Goal: Obtain resource: Download file/media

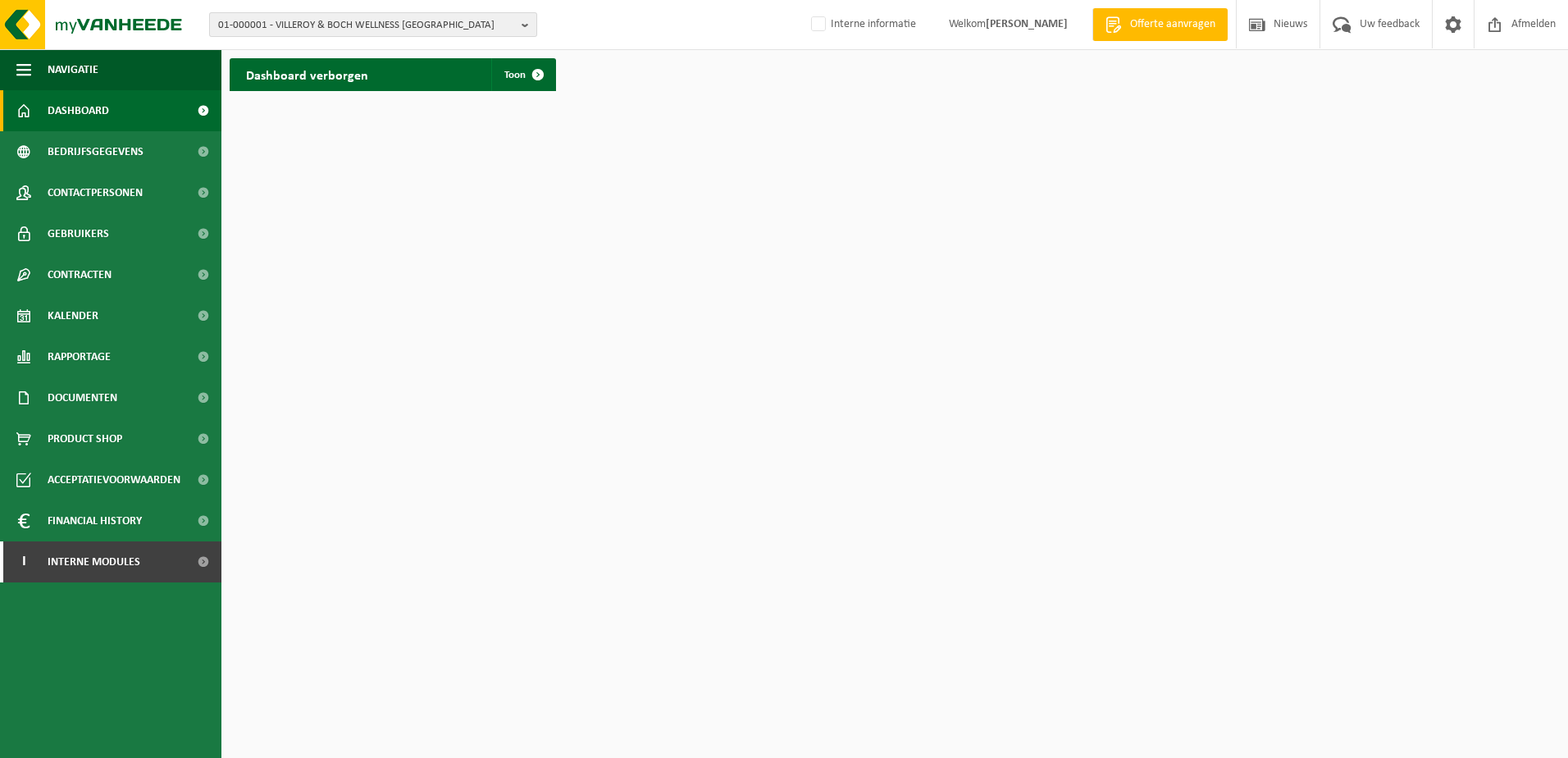
click at [345, 18] on span "01-000001 - VILLEROY & BOCH WELLNESS NV" at bounding box center [366, 25] width 297 height 24
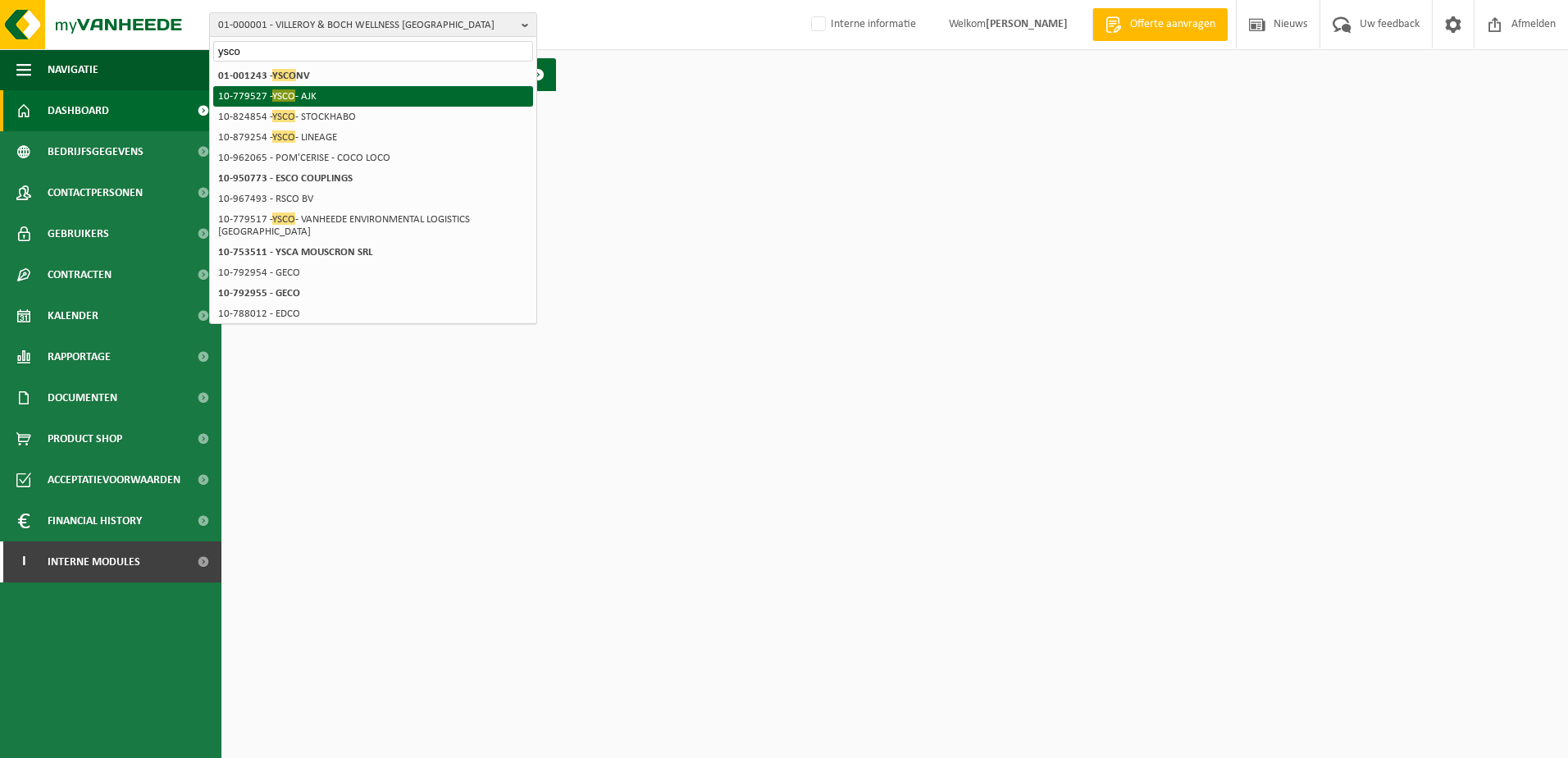
type input "ysco"
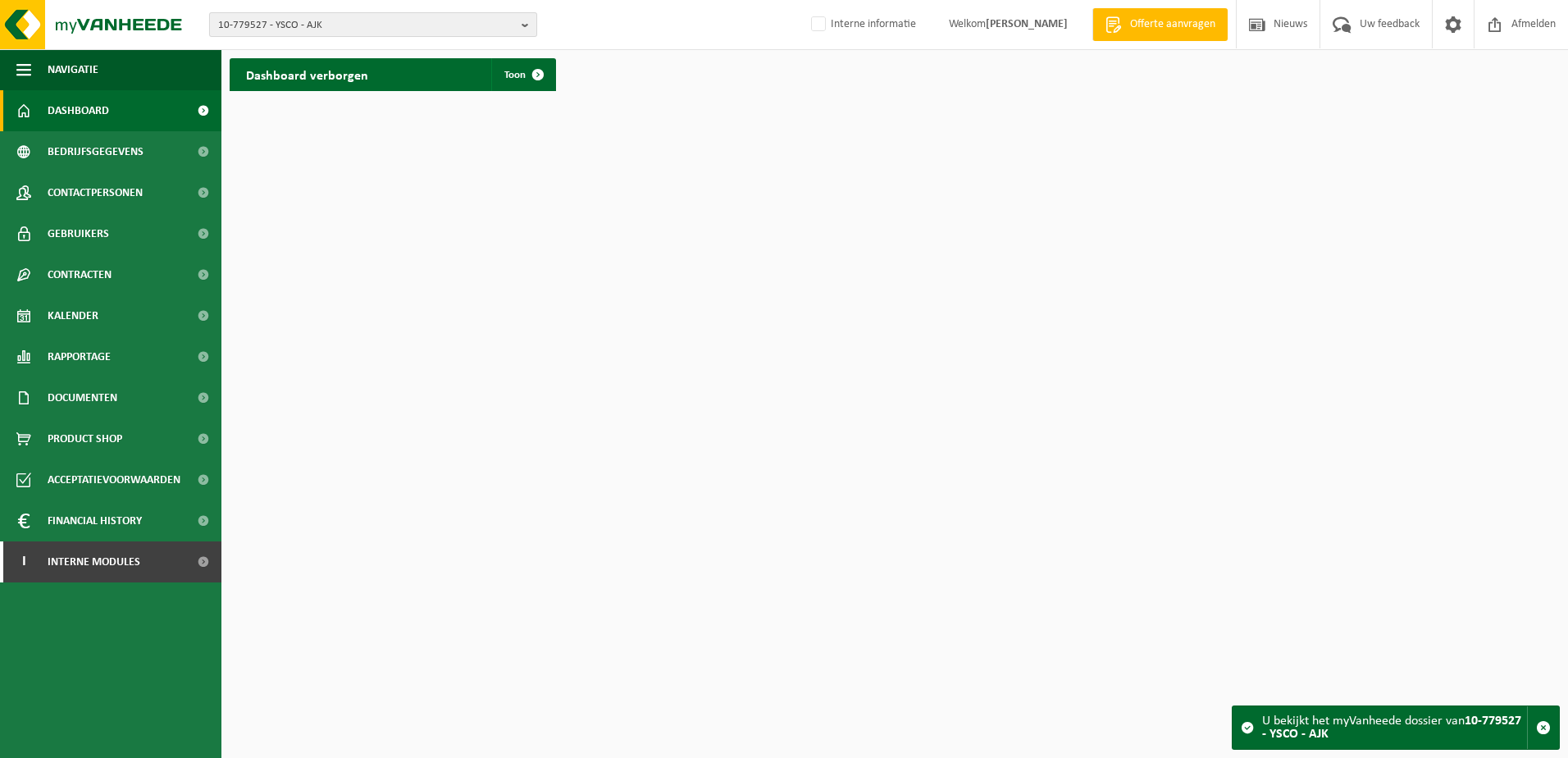
click at [330, 27] on span "10-779527 - YSCO - AJK" at bounding box center [366, 25] width 297 height 24
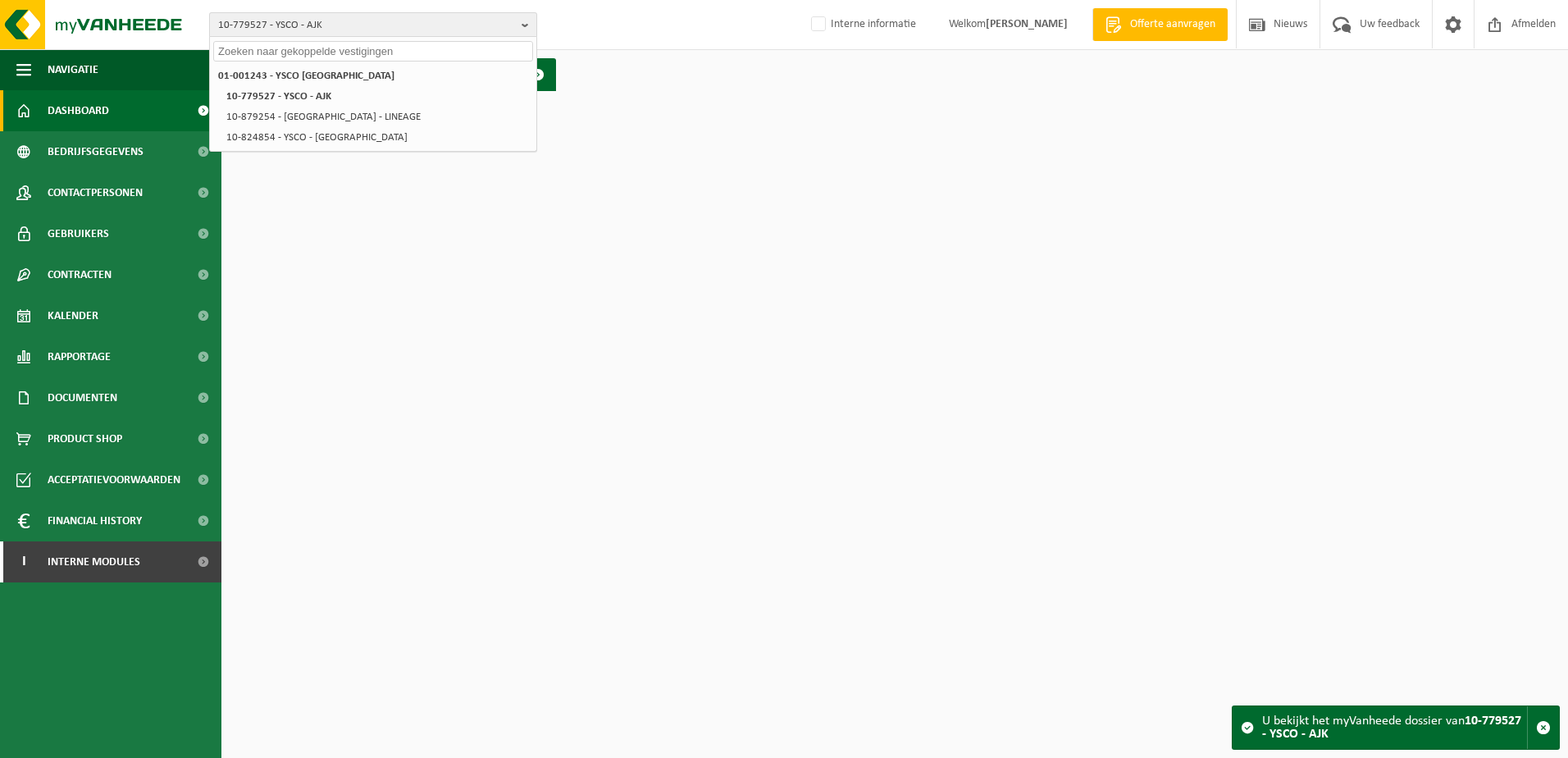
click at [254, 27] on span "10-779527 - YSCO - AJK" at bounding box center [366, 25] width 297 height 24
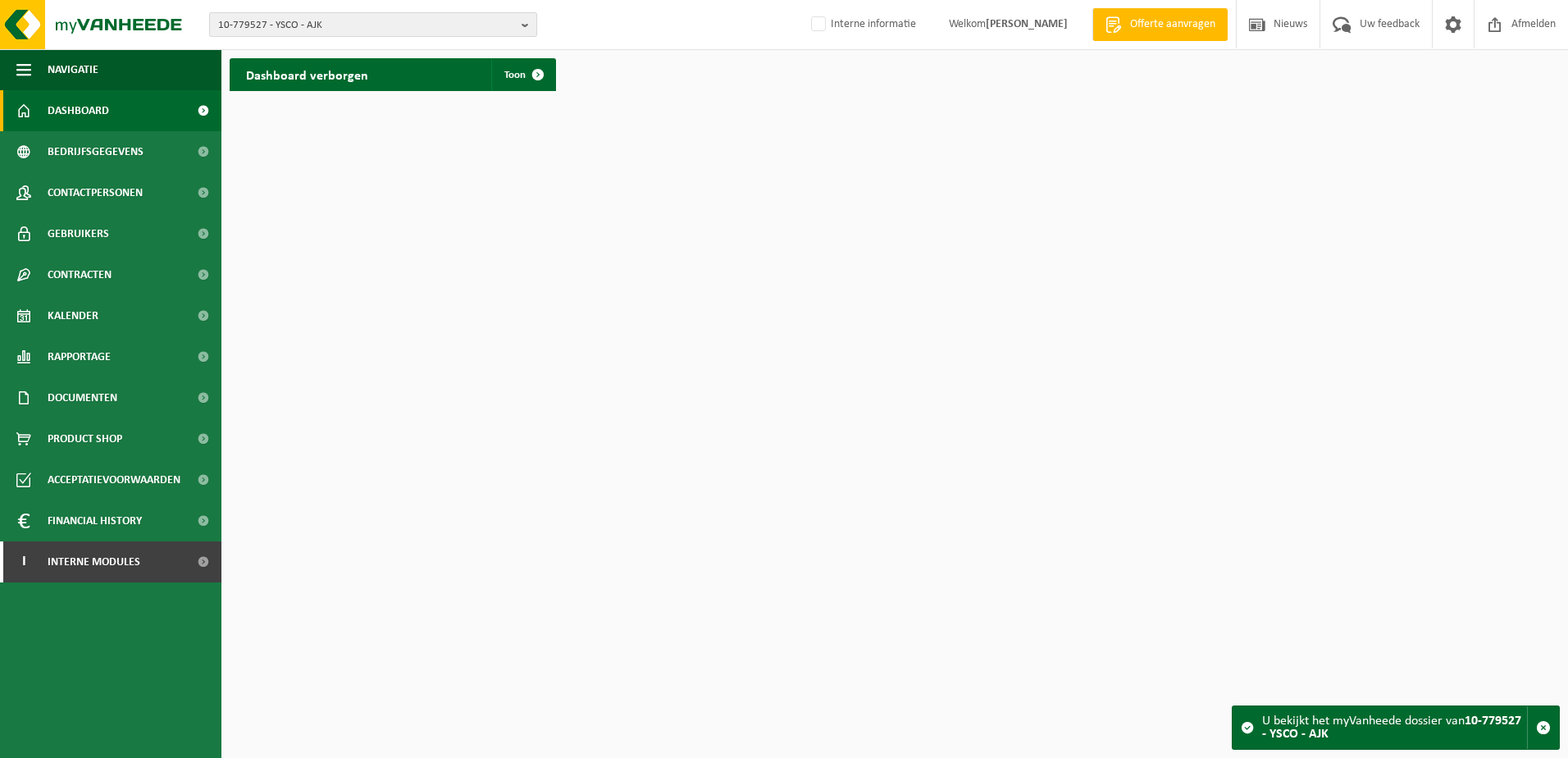
click at [238, 27] on span "10-779527 - YSCO - AJK" at bounding box center [366, 25] width 297 height 24
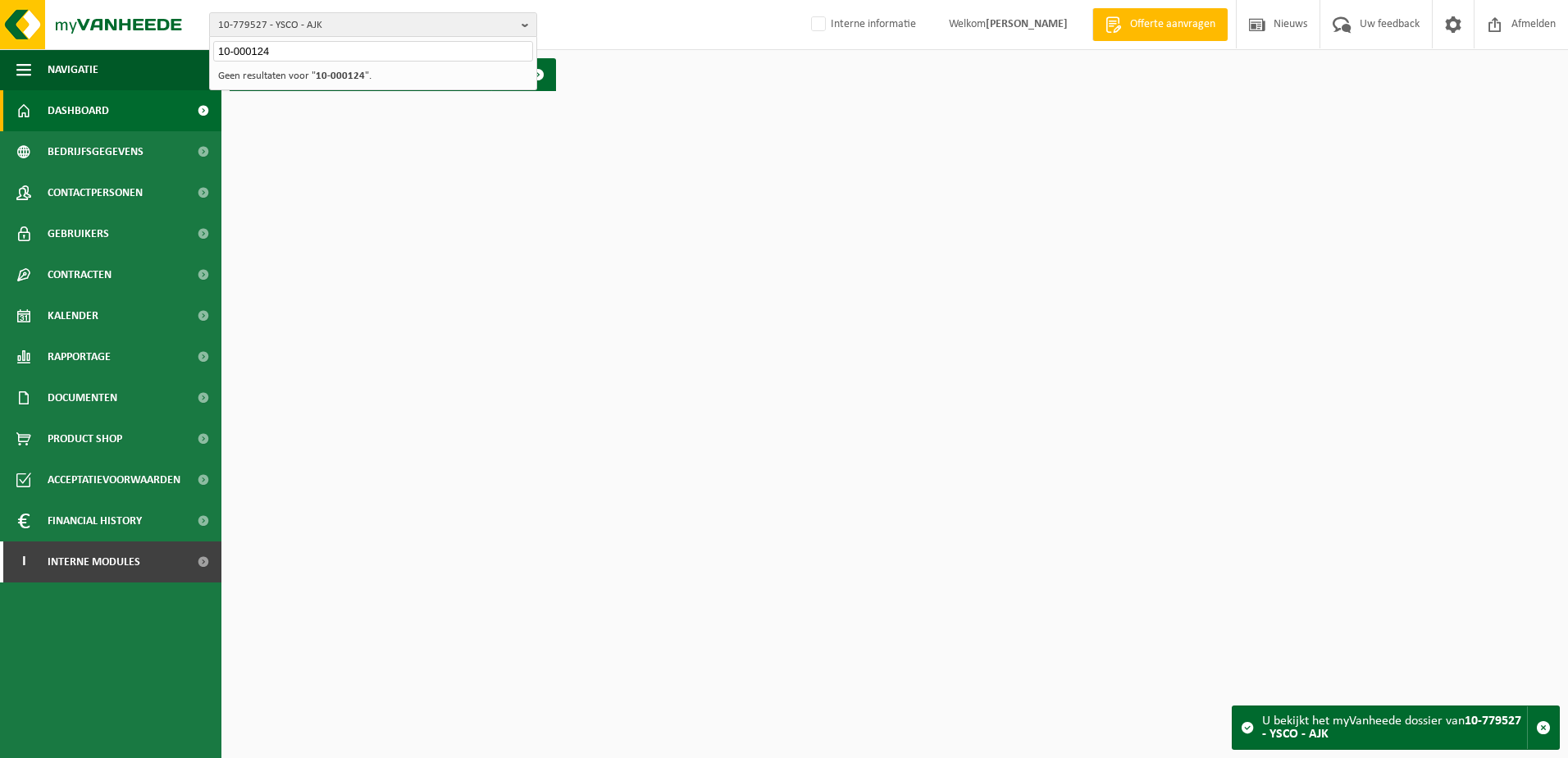
type input "10-000124"
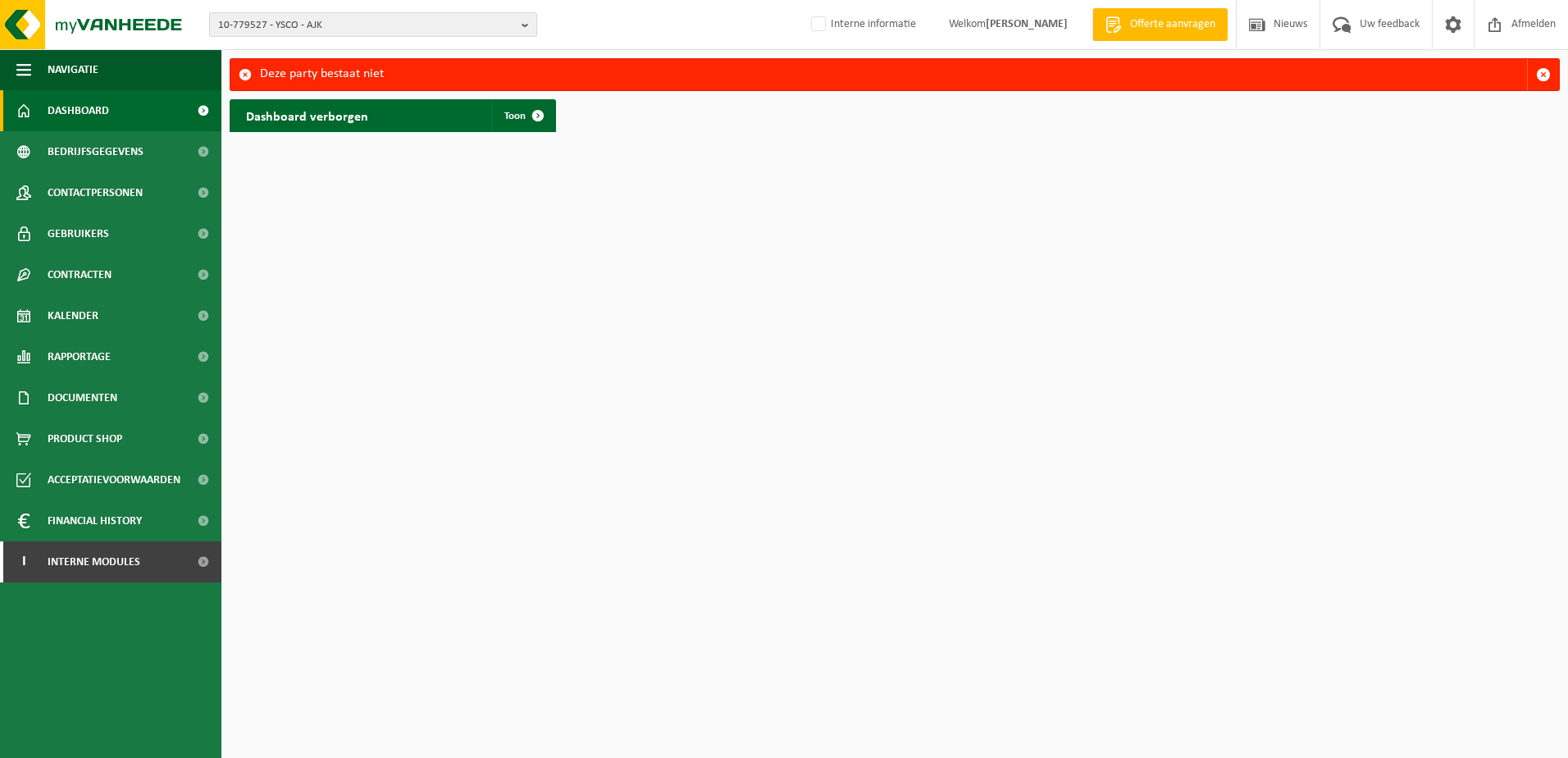
click at [347, 22] on span "10-779527 - YSCO - AJK" at bounding box center [366, 25] width 297 height 24
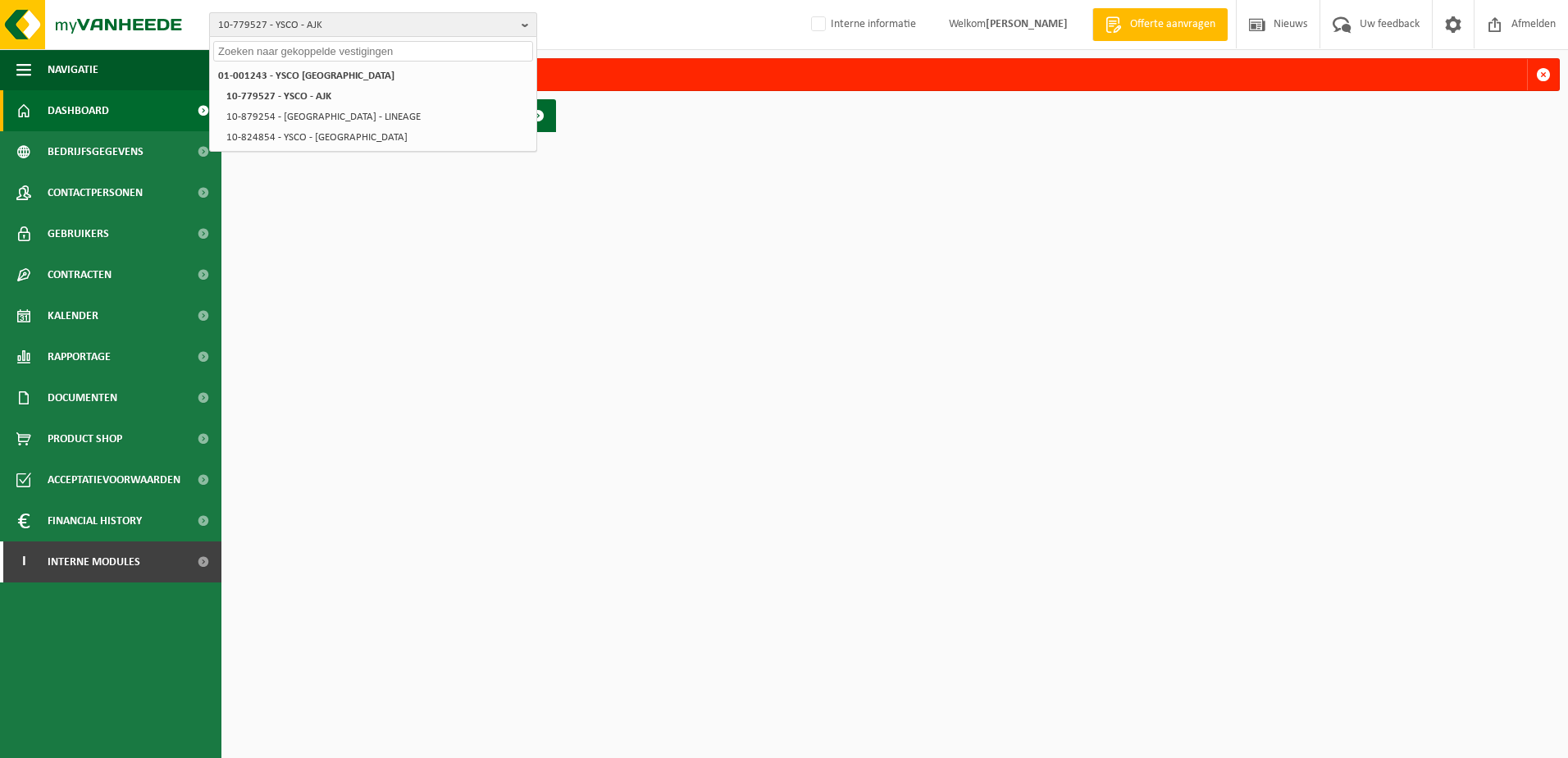
click at [526, 27] on b "button" at bounding box center [529, 24] width 15 height 23
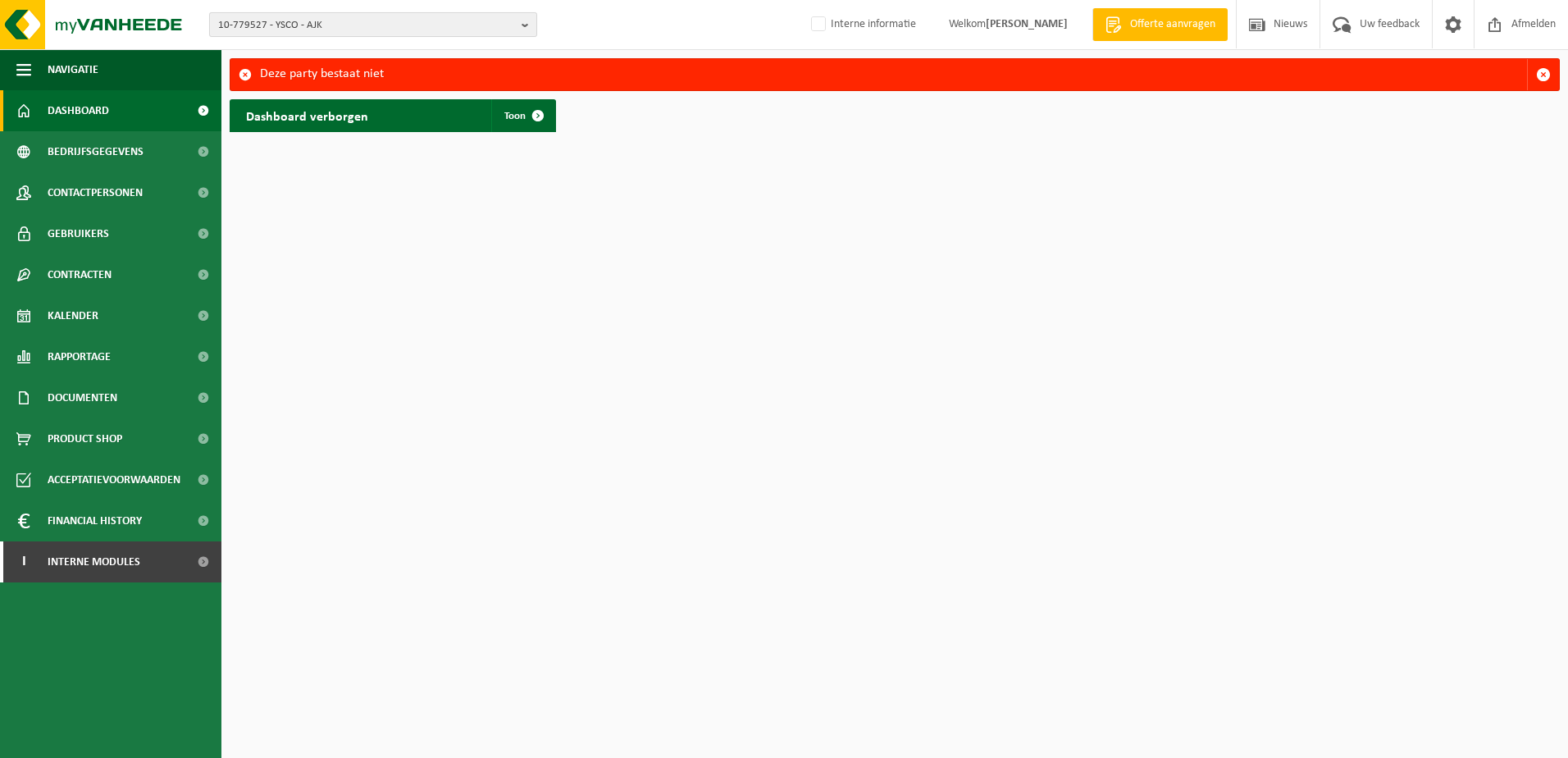
click at [526, 22] on b "button" at bounding box center [529, 24] width 15 height 23
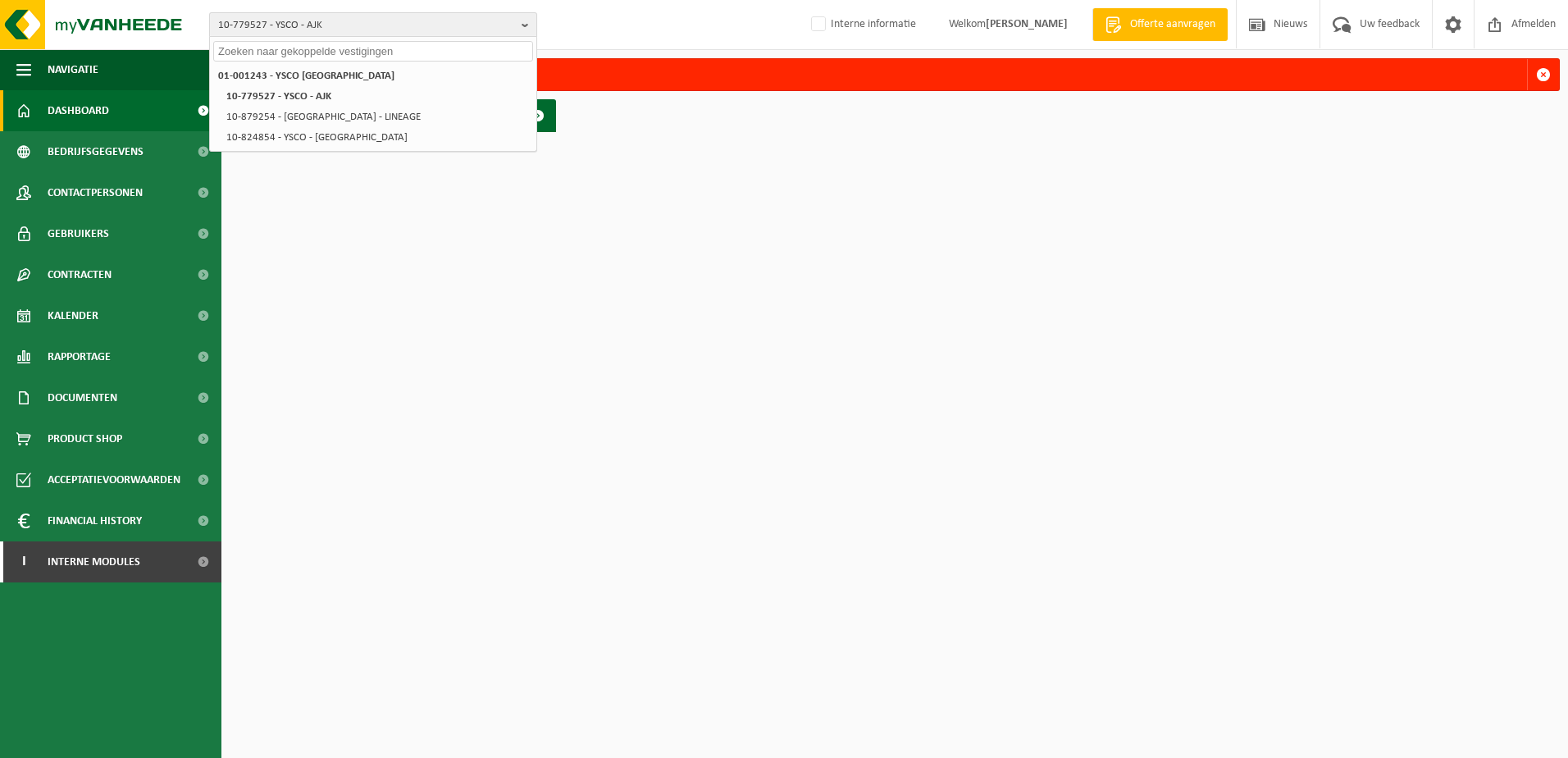
click at [337, 22] on span "10-779527 - YSCO - AJK" at bounding box center [366, 25] width 297 height 24
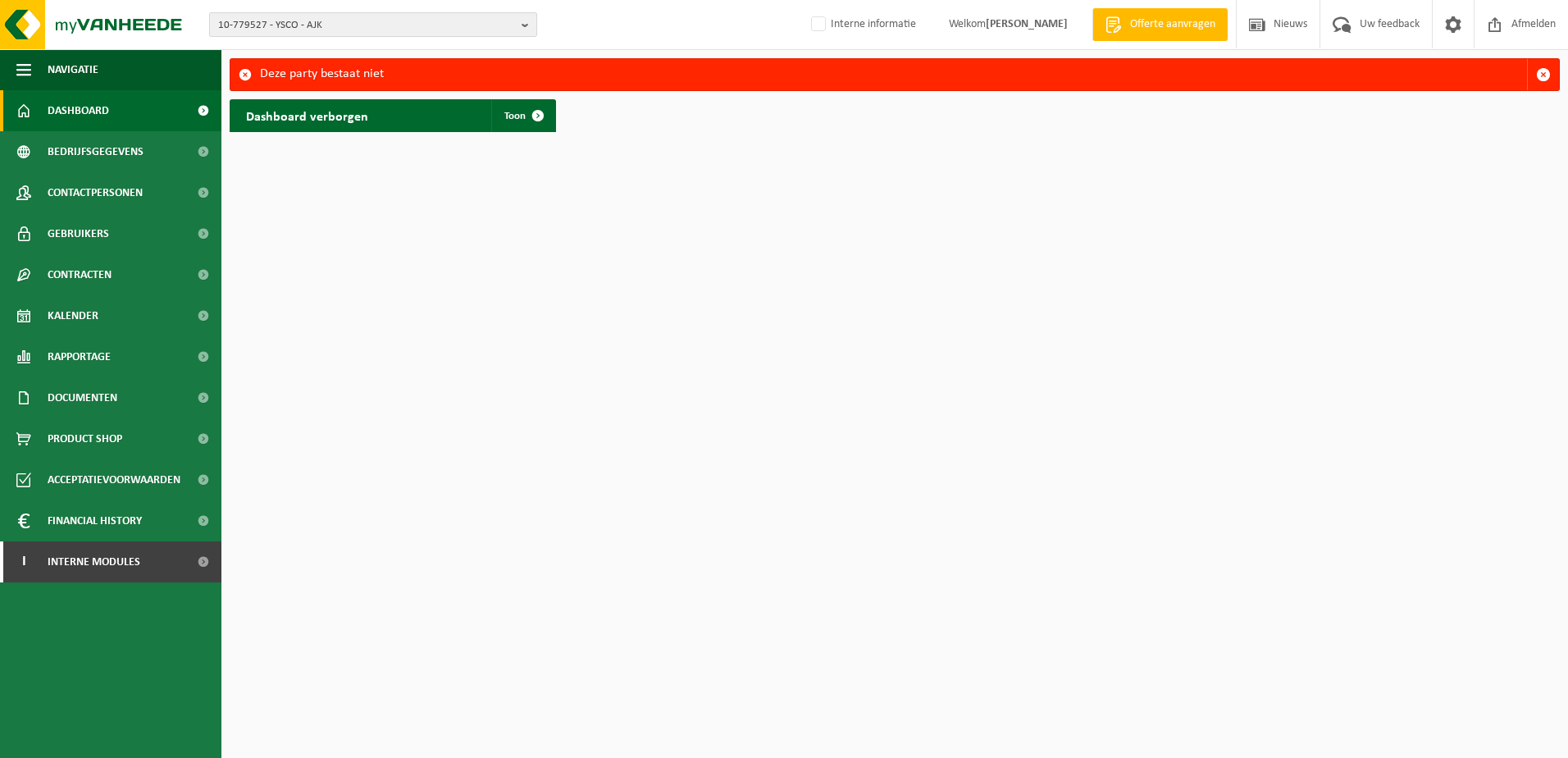
click at [337, 22] on span "10-779527 - YSCO - AJK" at bounding box center [366, 25] width 297 height 24
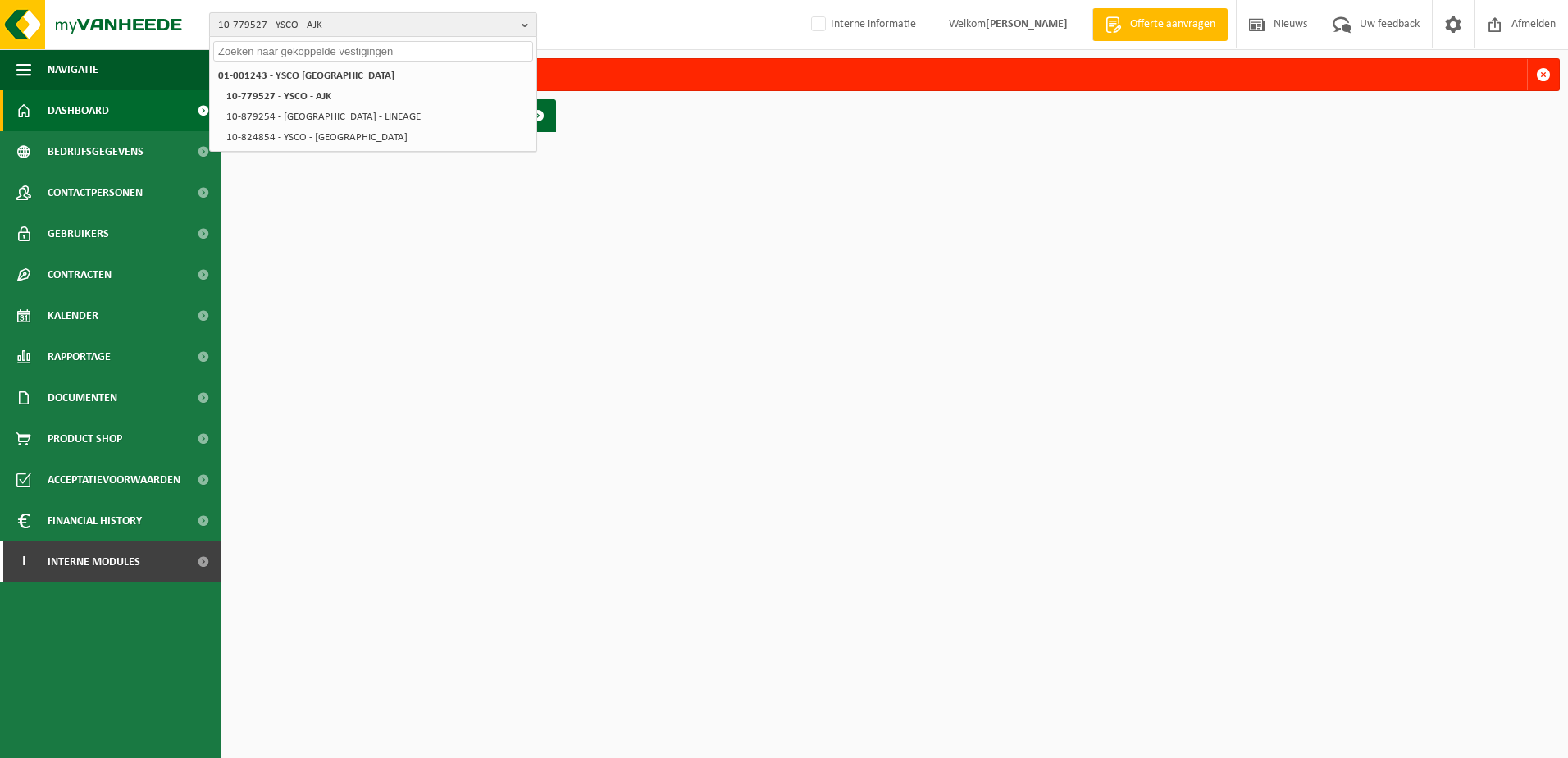
click at [325, 23] on span "10-779527 - YSCO - AJK" at bounding box center [366, 25] width 297 height 24
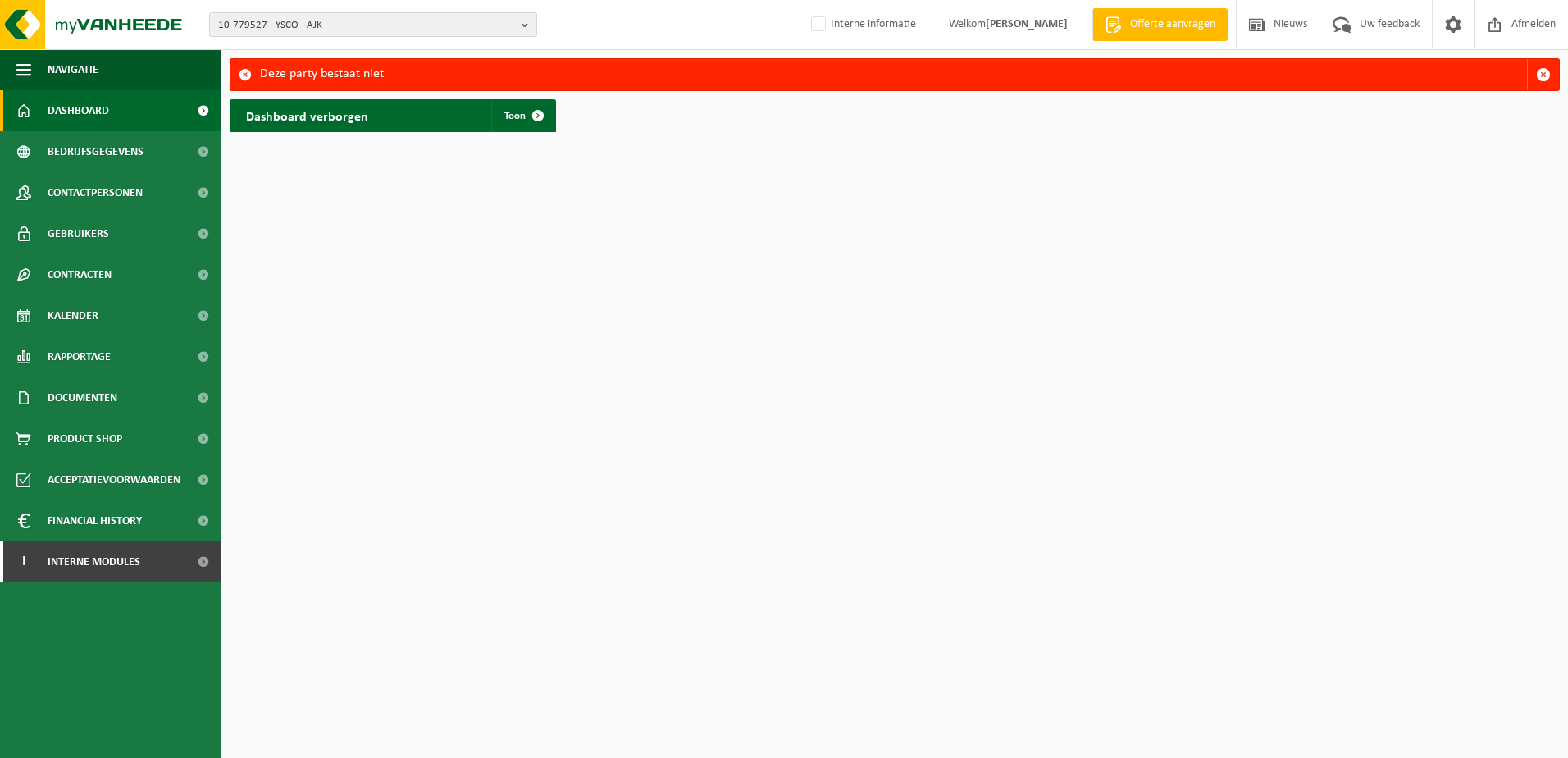
click at [528, 27] on b "button" at bounding box center [529, 24] width 15 height 23
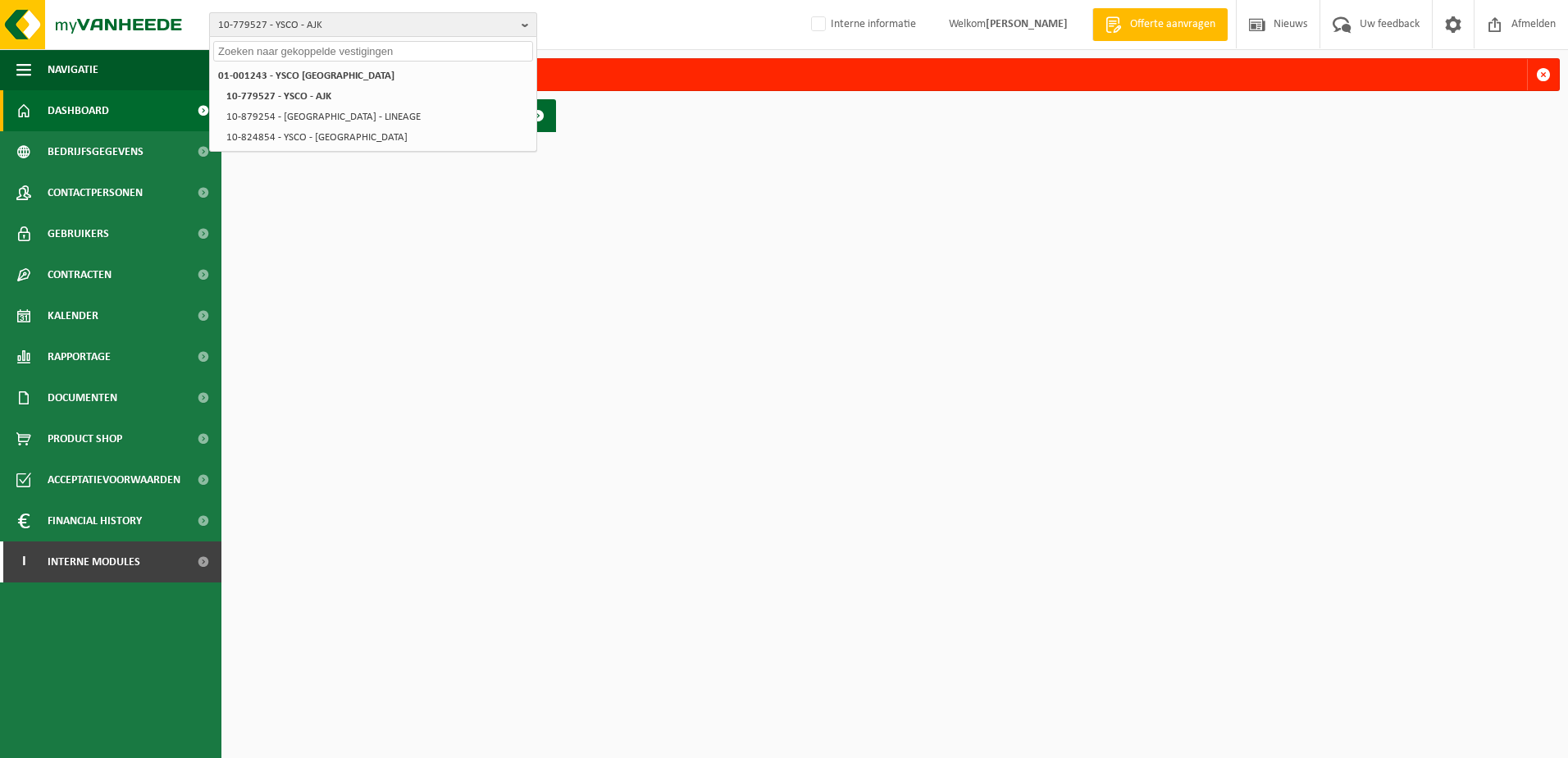
click at [256, 22] on span "10-779527 - YSCO - AJK" at bounding box center [366, 25] width 297 height 24
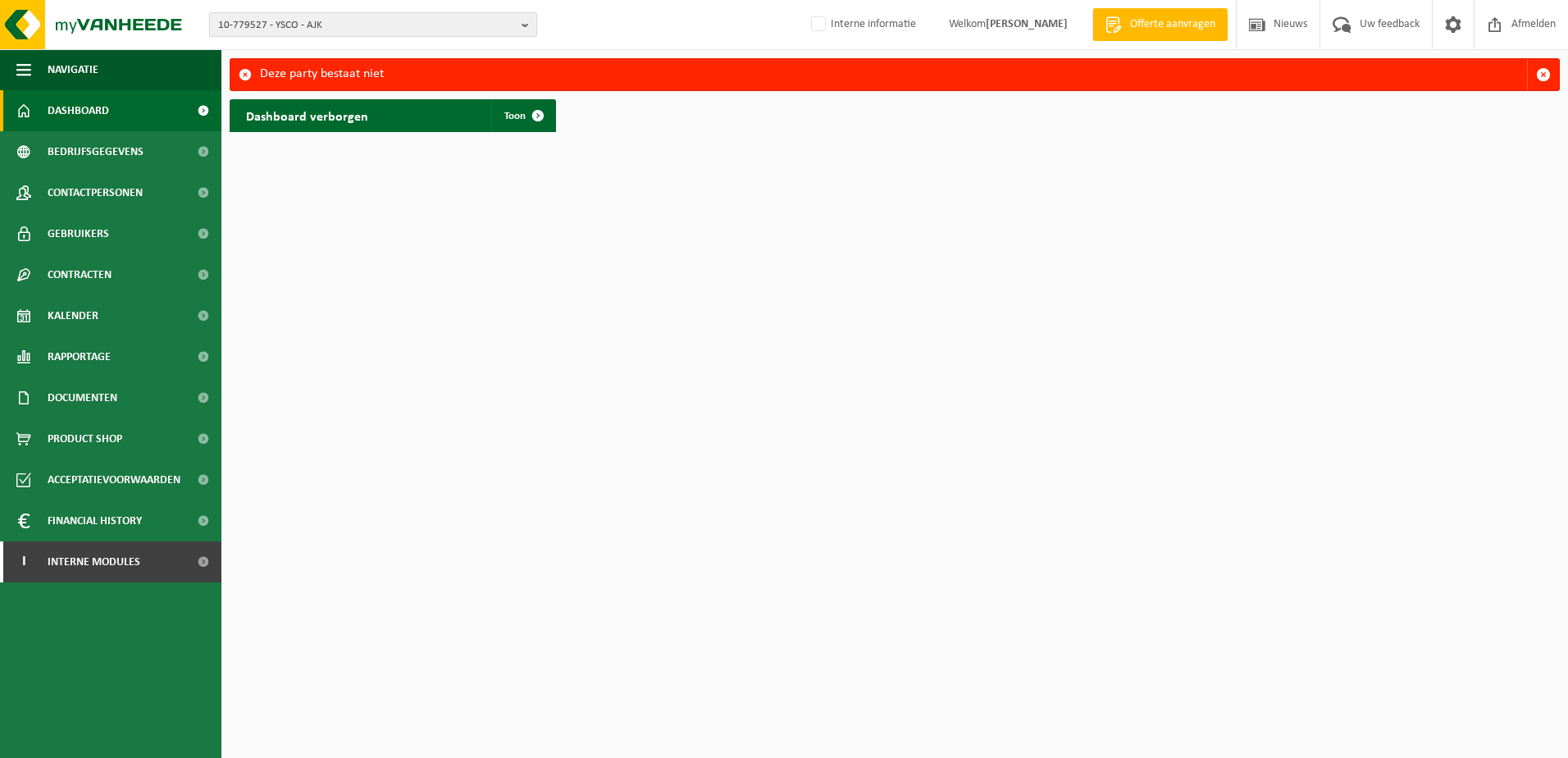
click at [295, 24] on span "10-779527 - YSCO - AJK" at bounding box center [366, 25] width 297 height 24
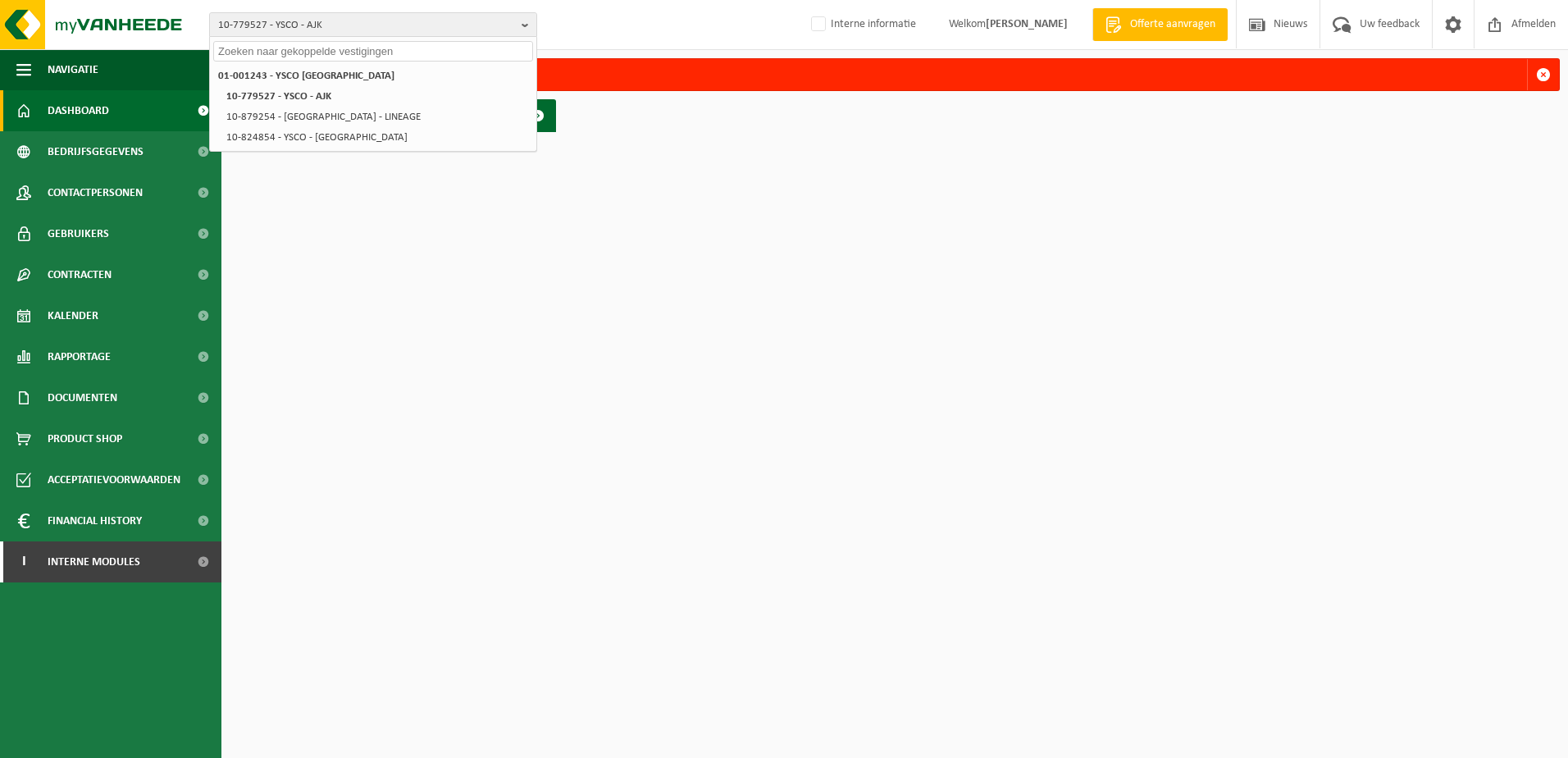
click at [332, 55] on input "text" at bounding box center [373, 51] width 320 height 21
click at [528, 24] on b "button" at bounding box center [529, 24] width 15 height 23
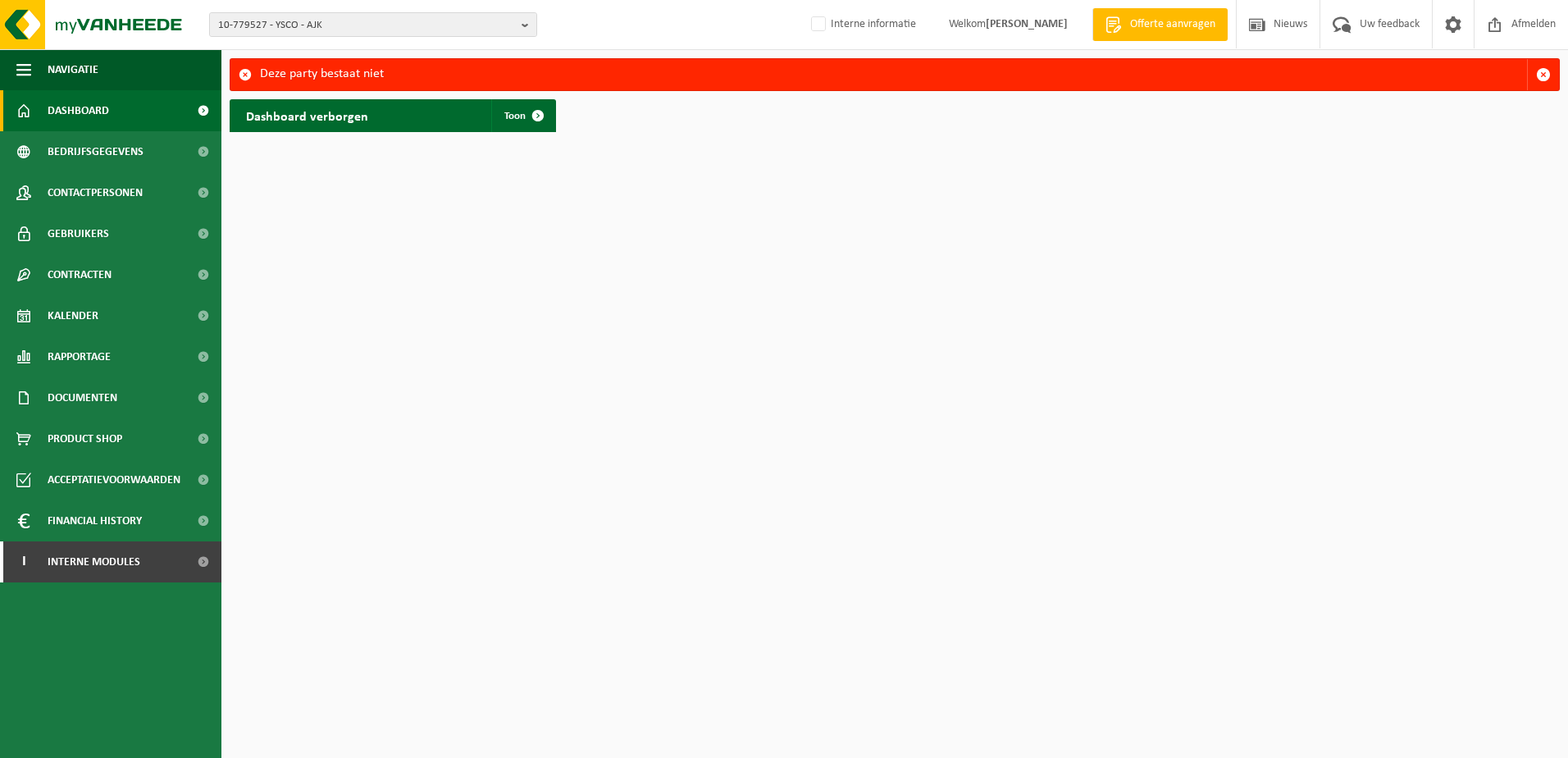
drag, startPoint x: 1539, startPoint y: 75, endPoint x: 1463, endPoint y: 79, distance: 76.1
click at [1539, 74] on span "button" at bounding box center [1544, 74] width 15 height 15
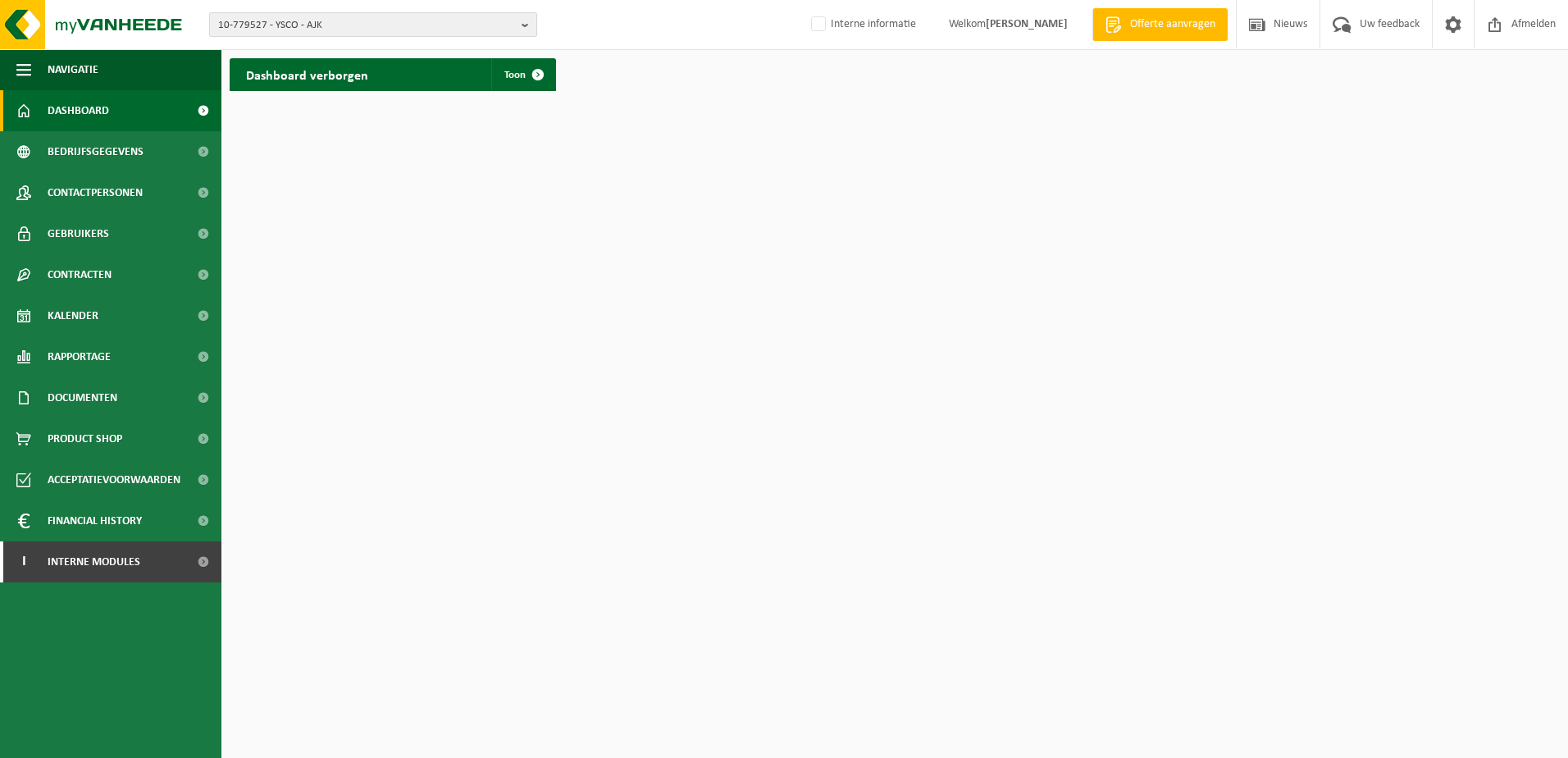
click at [315, 29] on span "10-779527 - YSCO - AJK" at bounding box center [366, 25] width 297 height 24
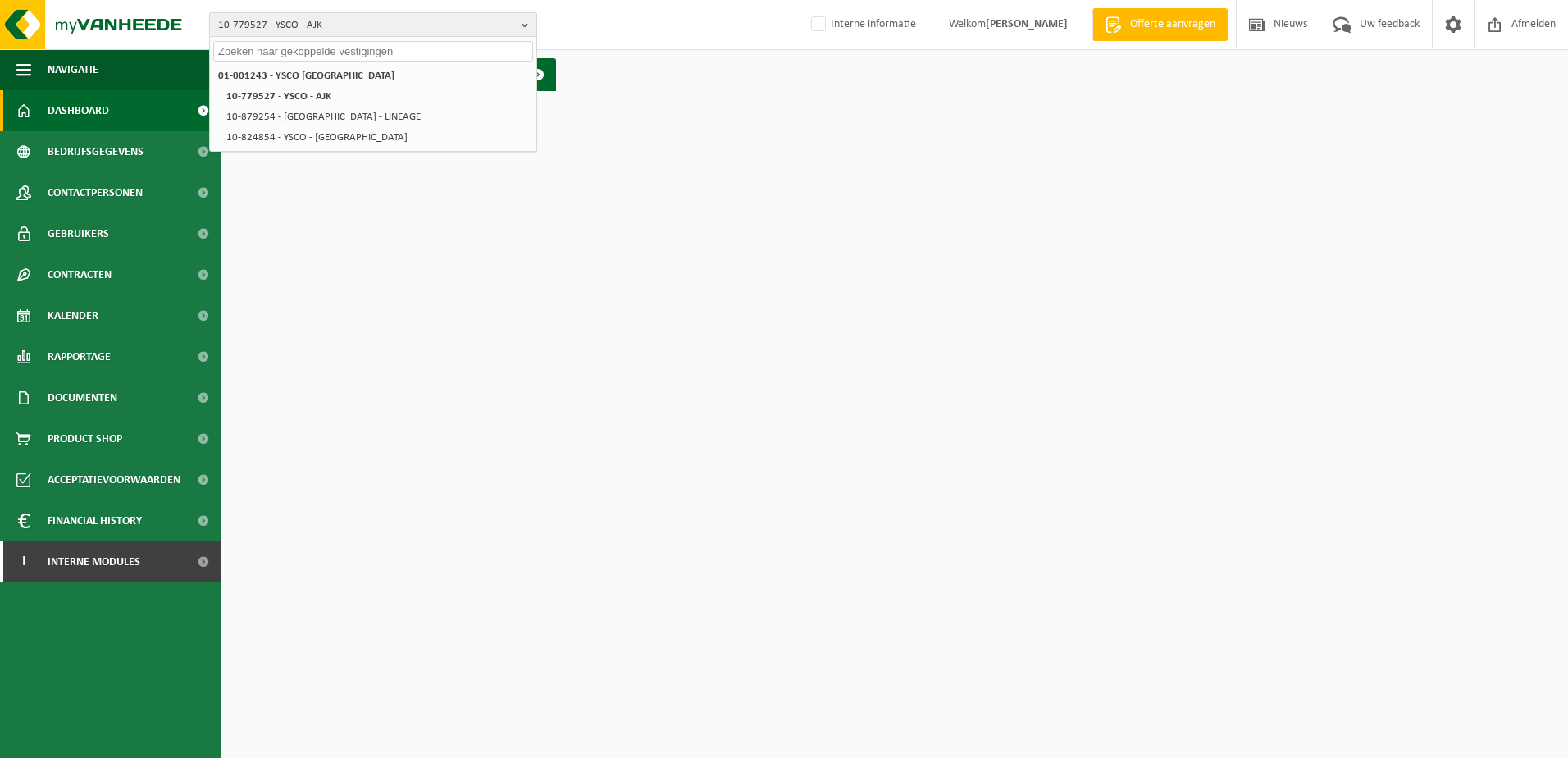
click at [326, 26] on span "10-779527 - YSCO - AJK" at bounding box center [366, 25] width 297 height 24
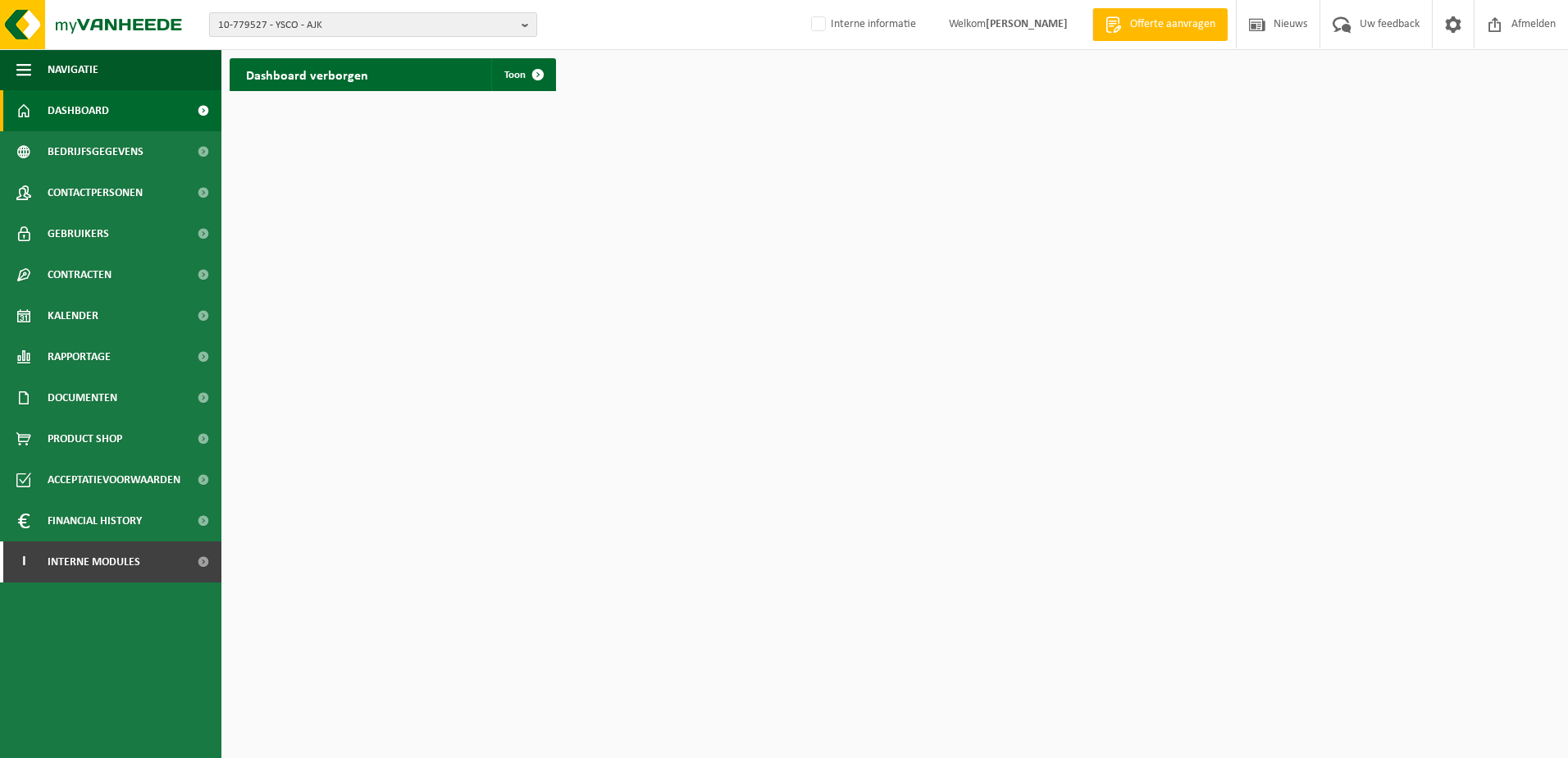
click at [336, 24] on span "10-779527 - YSCO - AJK" at bounding box center [366, 25] width 297 height 24
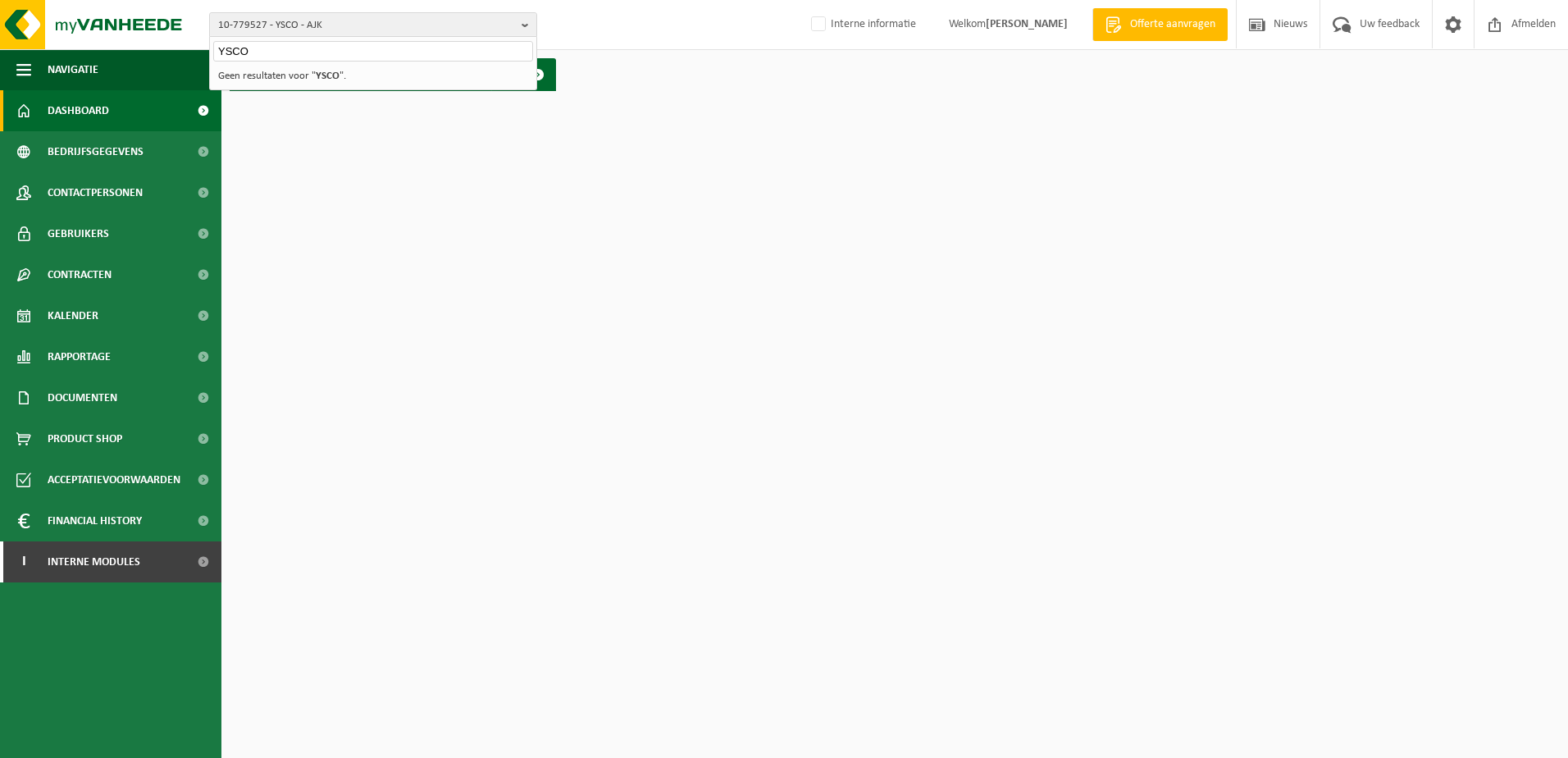
type input "YSCO"
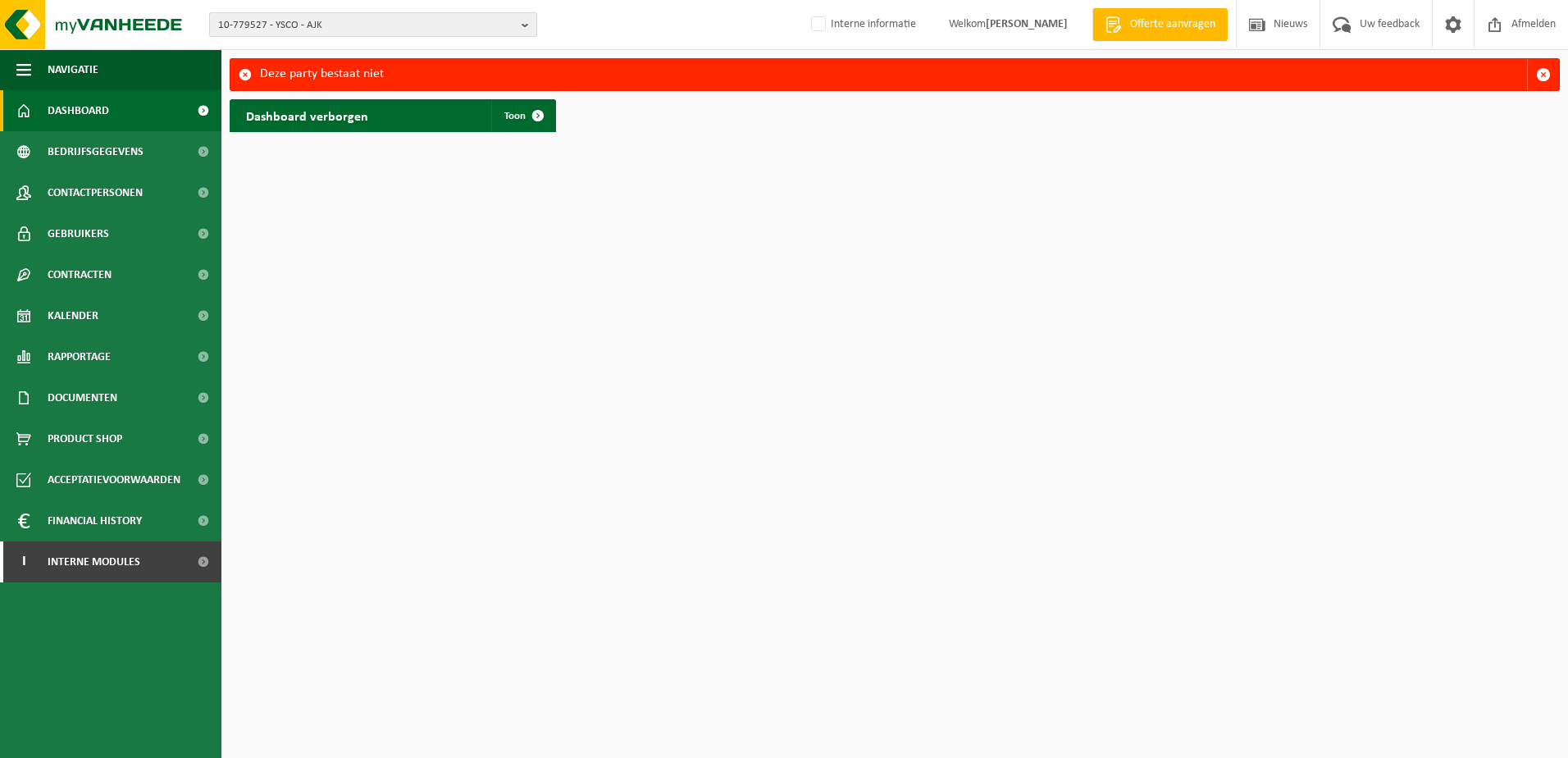
click at [526, 21] on b "button" at bounding box center [529, 24] width 15 height 23
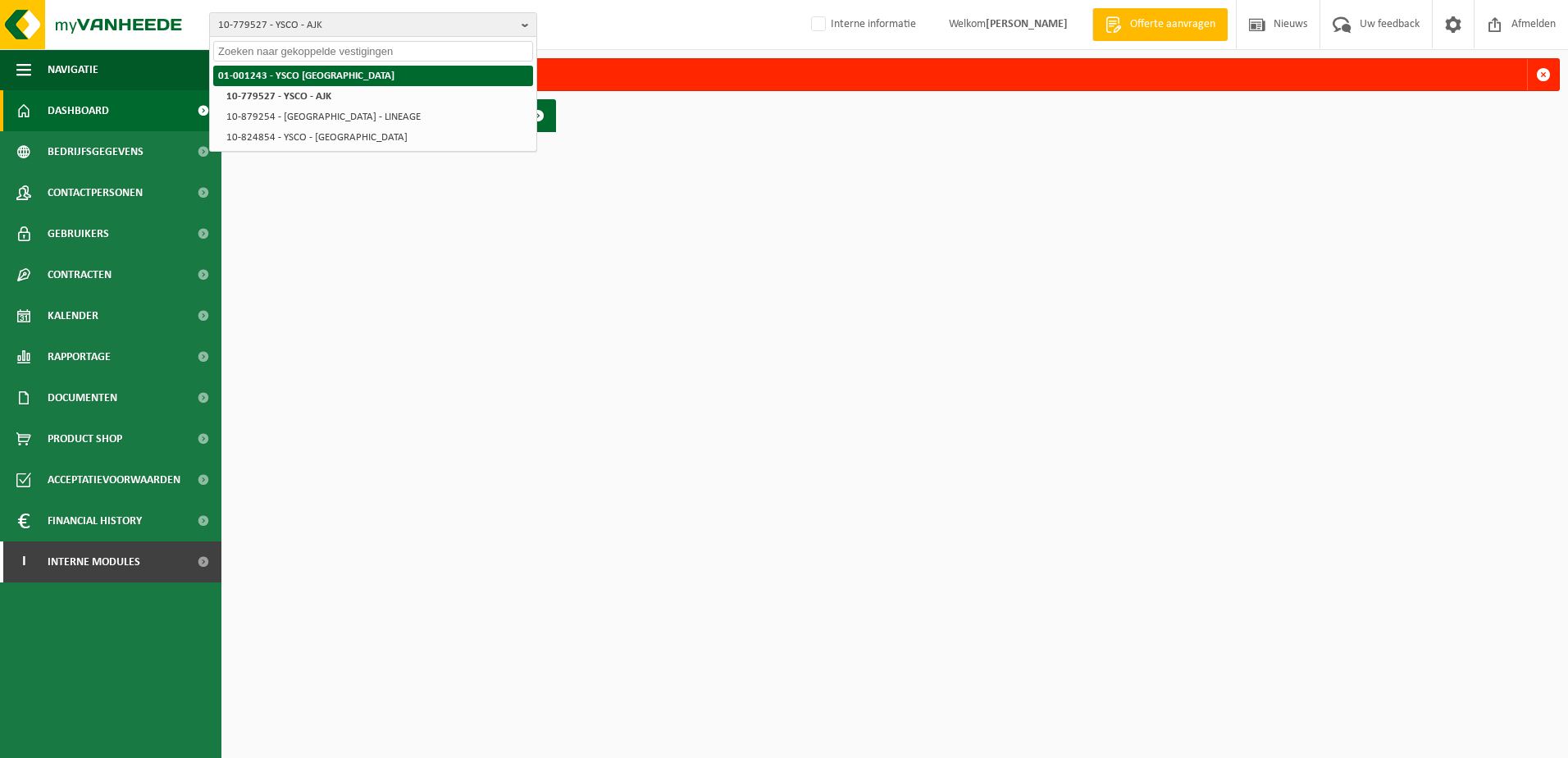
click at [249, 75] on strong "01-001243 - YSCO [GEOGRAPHIC_DATA]" at bounding box center [306, 76] width 177 height 10
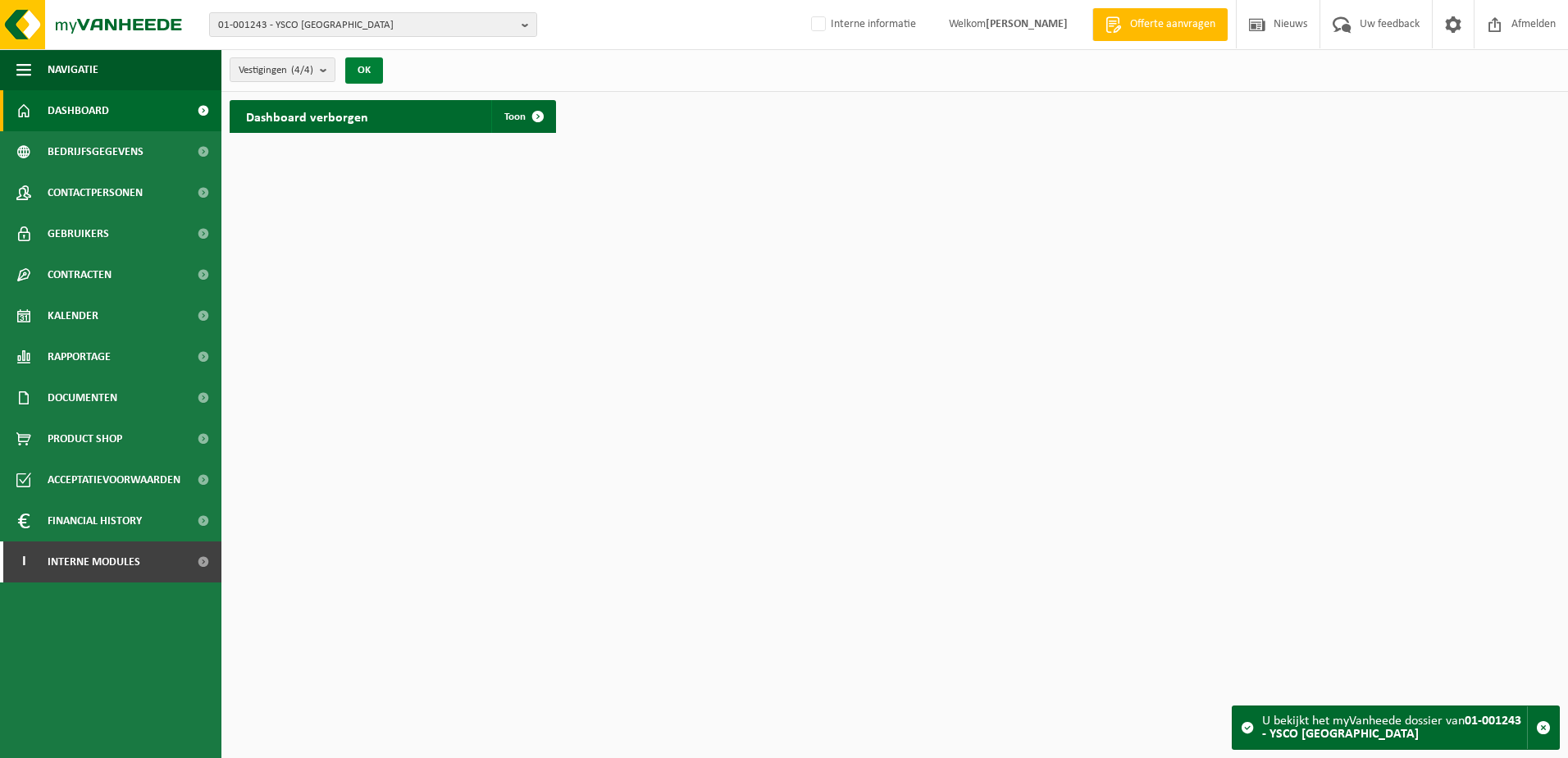
click at [371, 67] on button "OK" at bounding box center [364, 70] width 37 height 26
click at [366, 68] on button "OK" at bounding box center [364, 70] width 37 height 26
click at [509, 112] on span "Toon" at bounding box center [515, 117] width 22 height 10
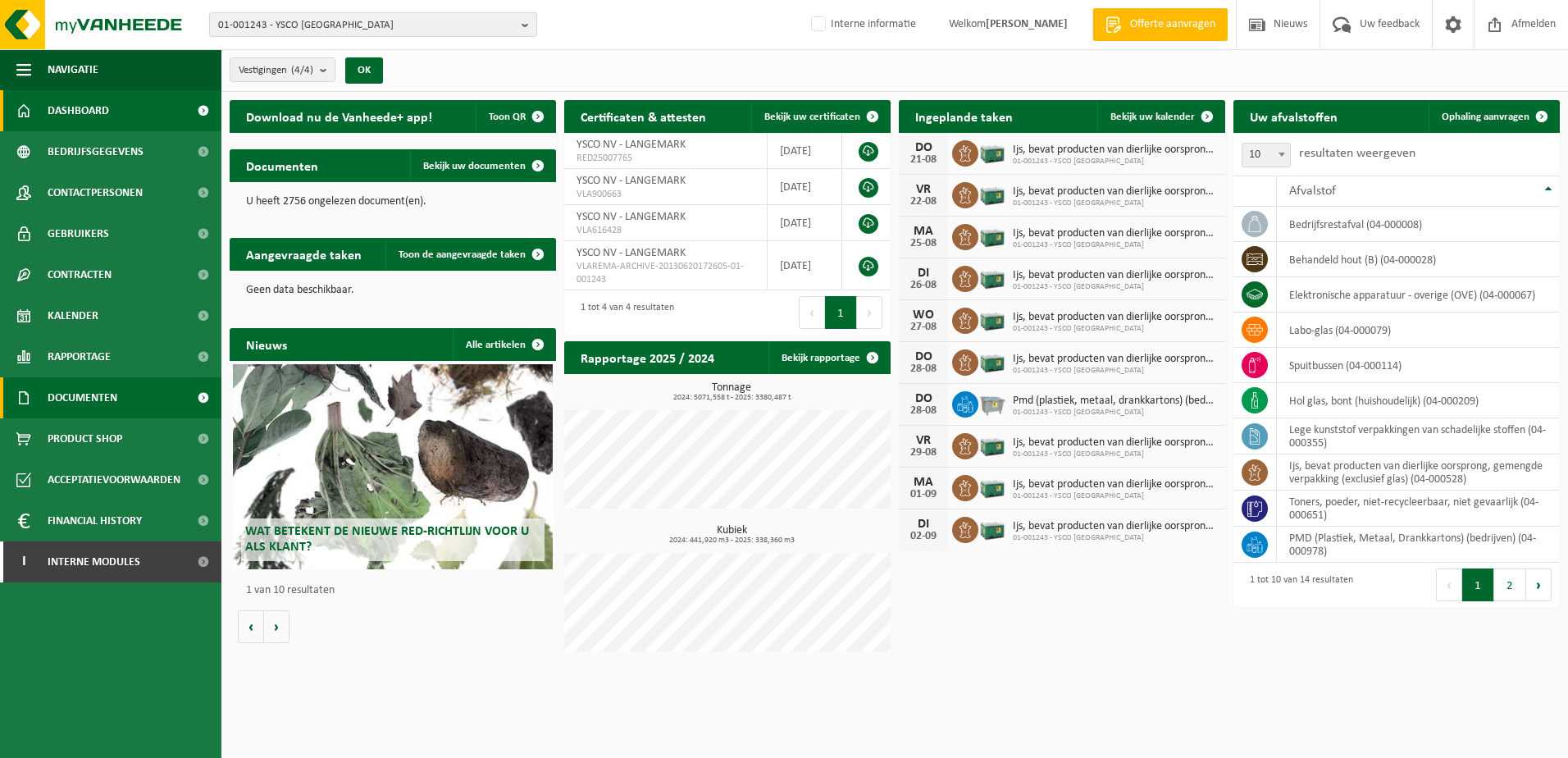
click at [94, 392] on span "Documenten" at bounding box center [83, 398] width 70 height 41
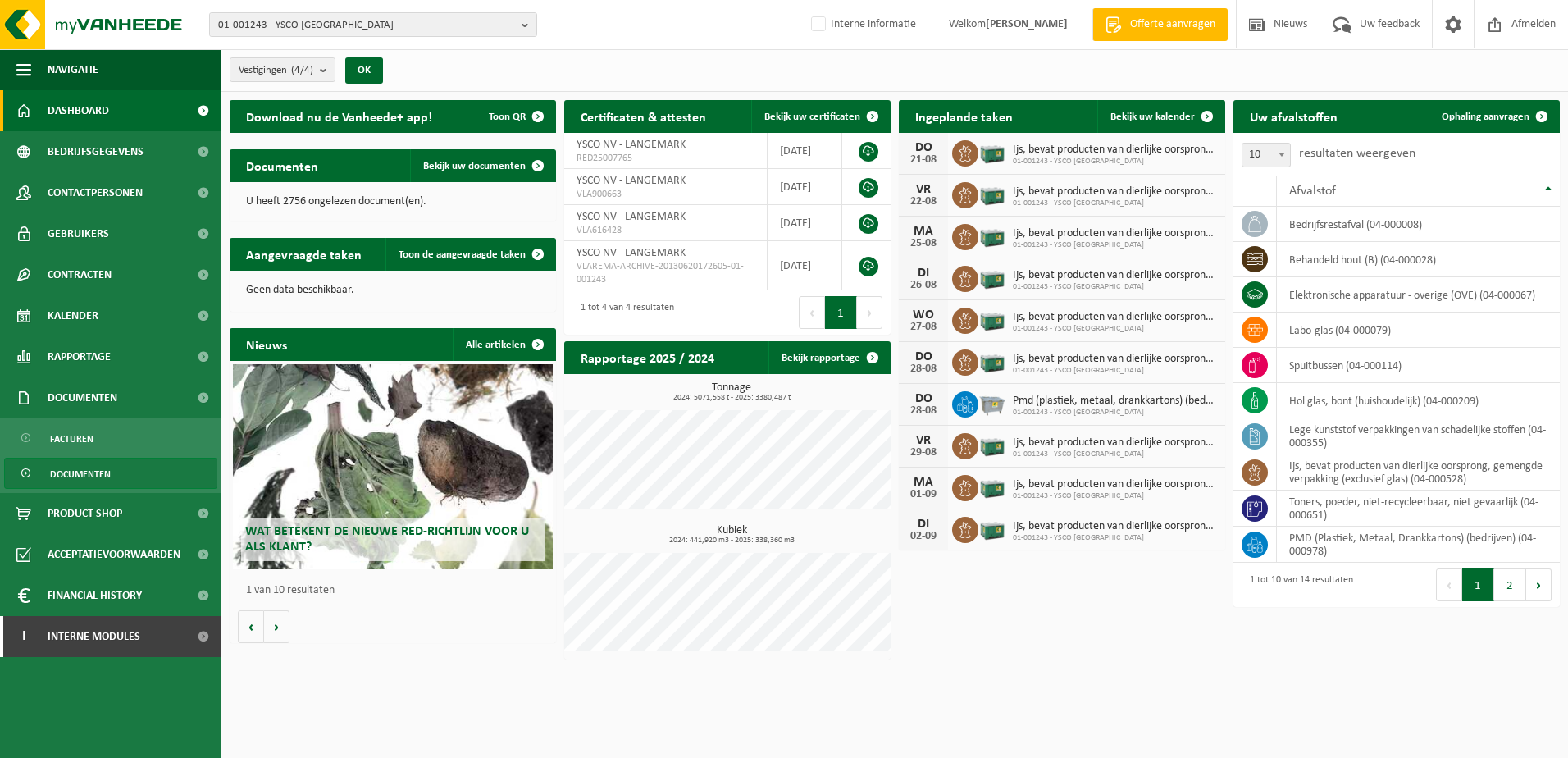
click at [49, 470] on link "Documenten" at bounding box center [111, 473] width 213 height 31
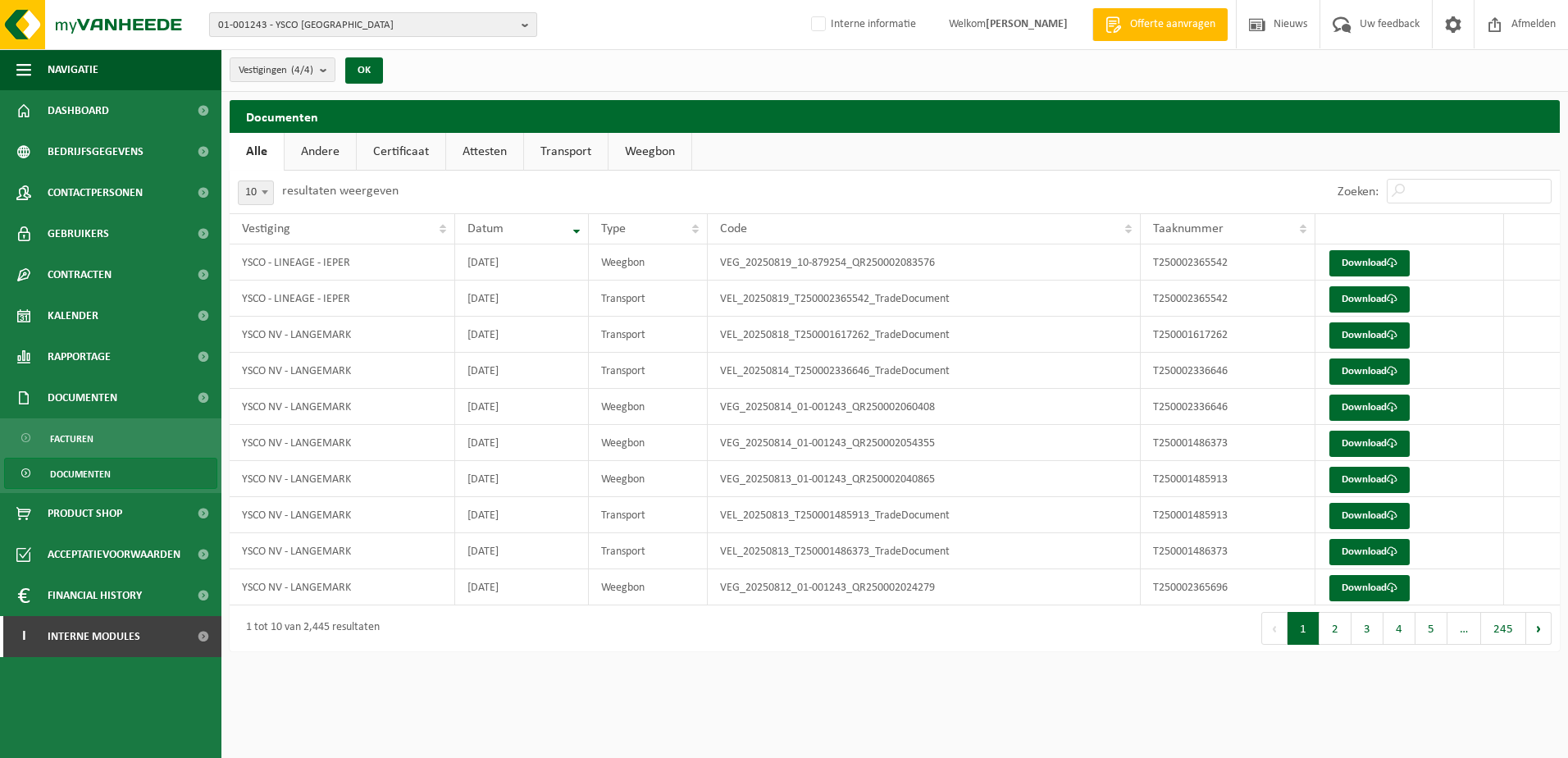
click at [330, 20] on span "01-001243 - YSCO [GEOGRAPHIC_DATA]" at bounding box center [366, 25] width 297 height 24
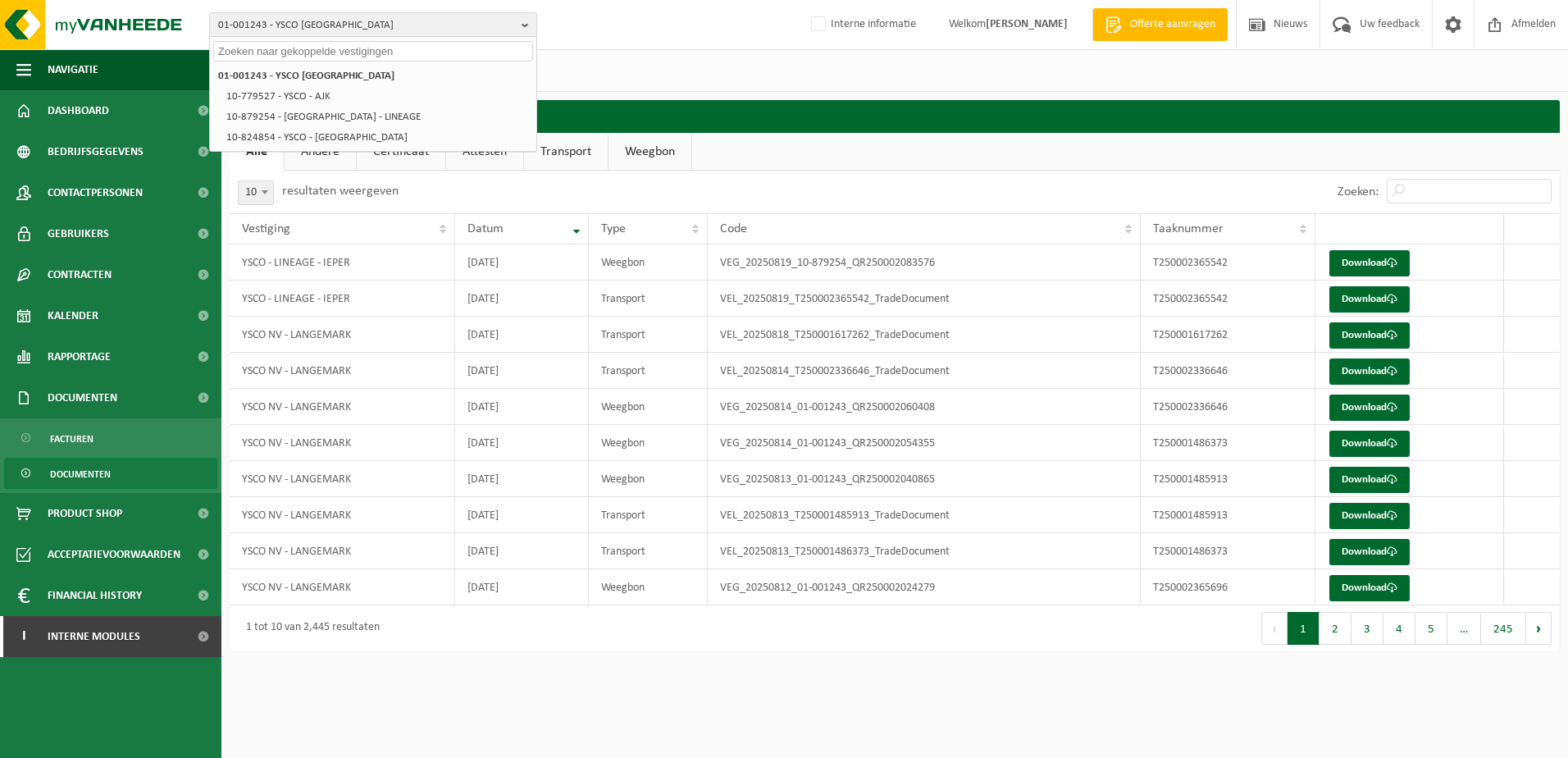
drag, startPoint x: 811, startPoint y: 726, endPoint x: 840, endPoint y: 754, distance: 40.3
click at [811, 726] on html "01-001243 - YSCO NV 01-001243 - YSCO NV 10-779527 - YSCO - AJK 10-879254 - YSCO…" at bounding box center [784, 379] width 1568 height 758
click at [666, 22] on div "01-001243 - YSCO NV 01-001243 - YSCO NV 10-779527 - YSCO - AJK 10-879254 - YSCO…" at bounding box center [784, 25] width 1568 height 50
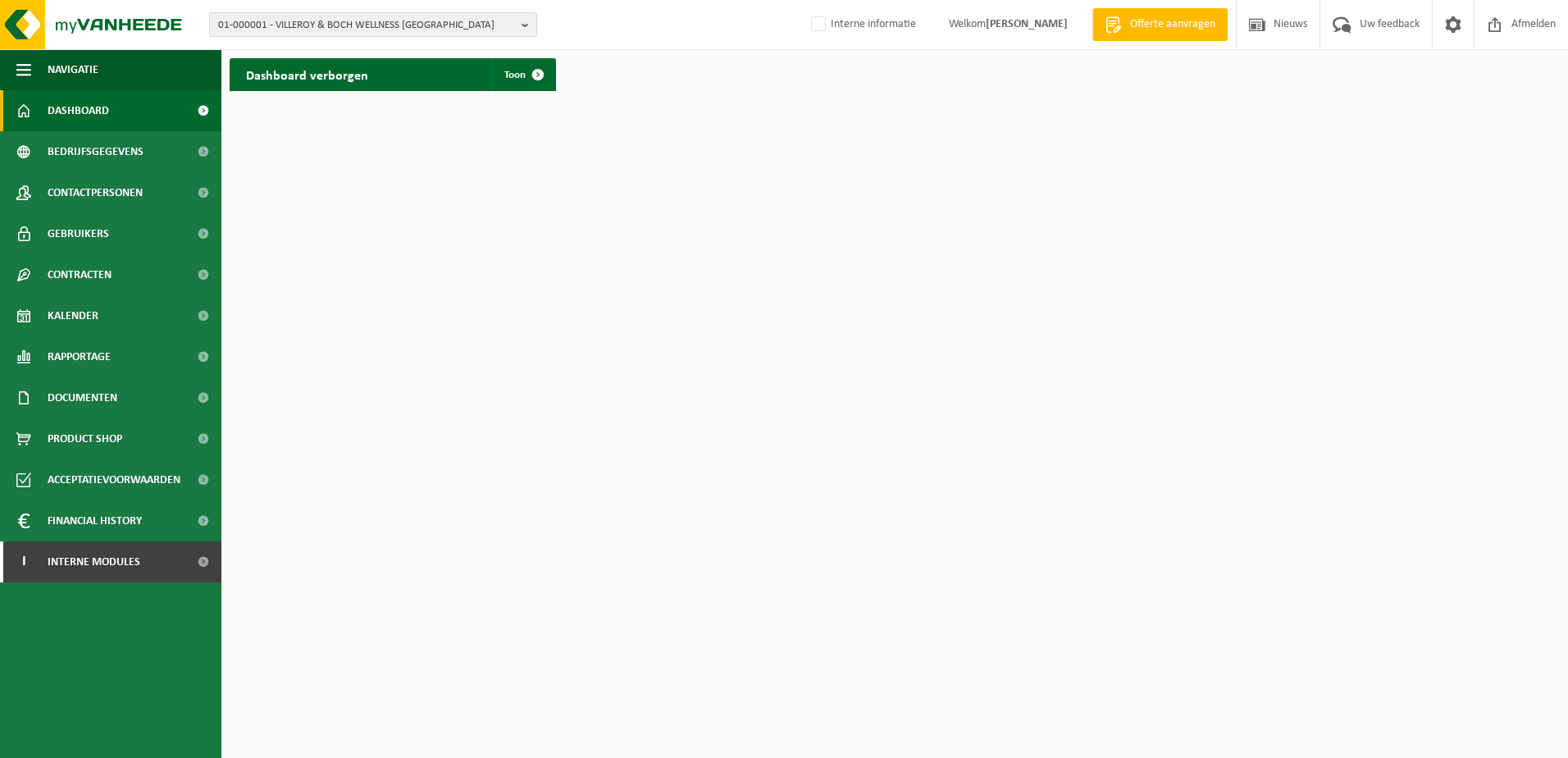
click at [528, 28] on b "button" at bounding box center [529, 24] width 15 height 23
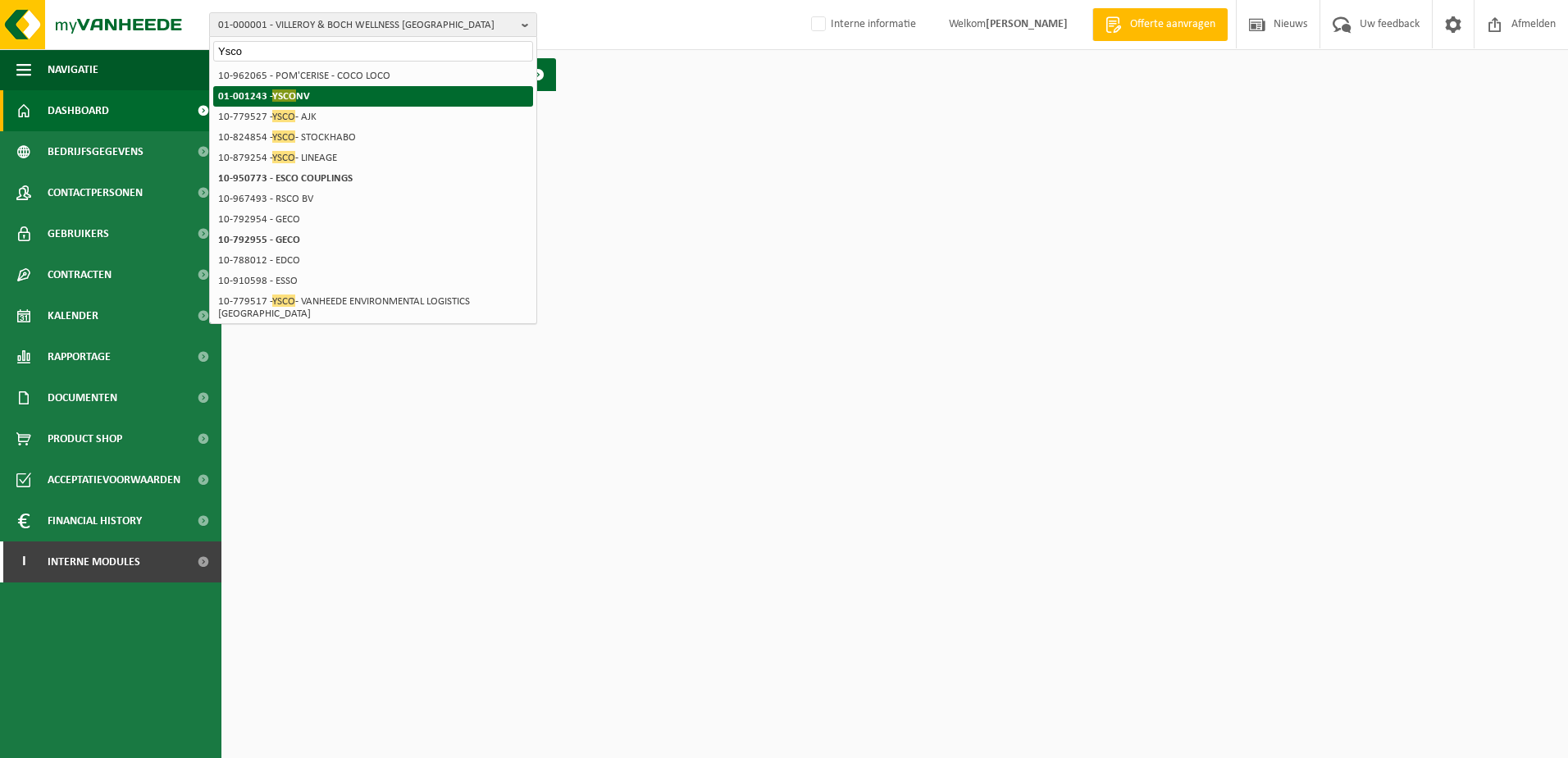
type input "Ysco"
click at [251, 90] on li "01-001243 - YSCO [GEOGRAPHIC_DATA]" at bounding box center [373, 97] width 320 height 21
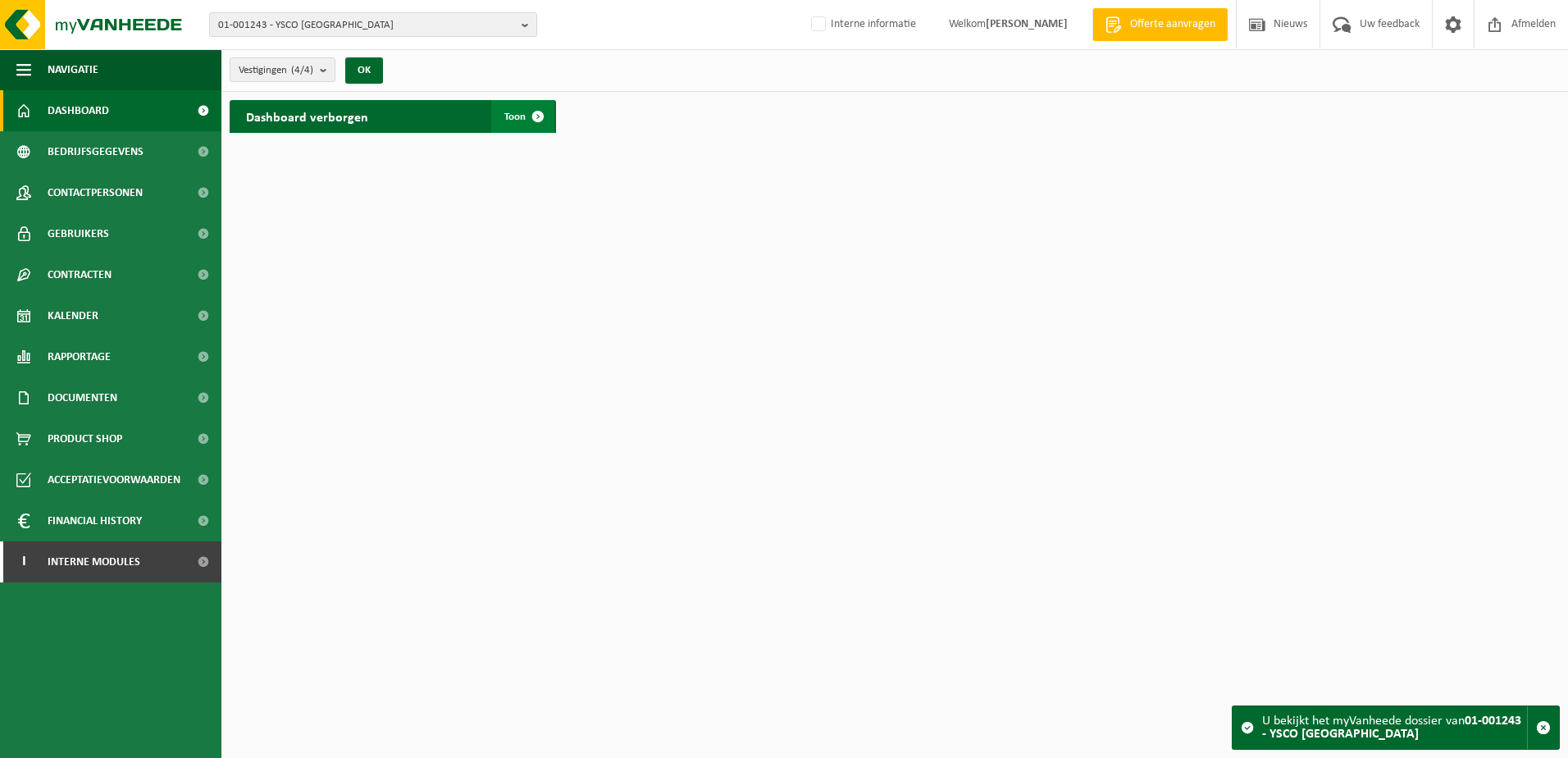
click at [510, 115] on span "Toon" at bounding box center [515, 117] width 22 height 10
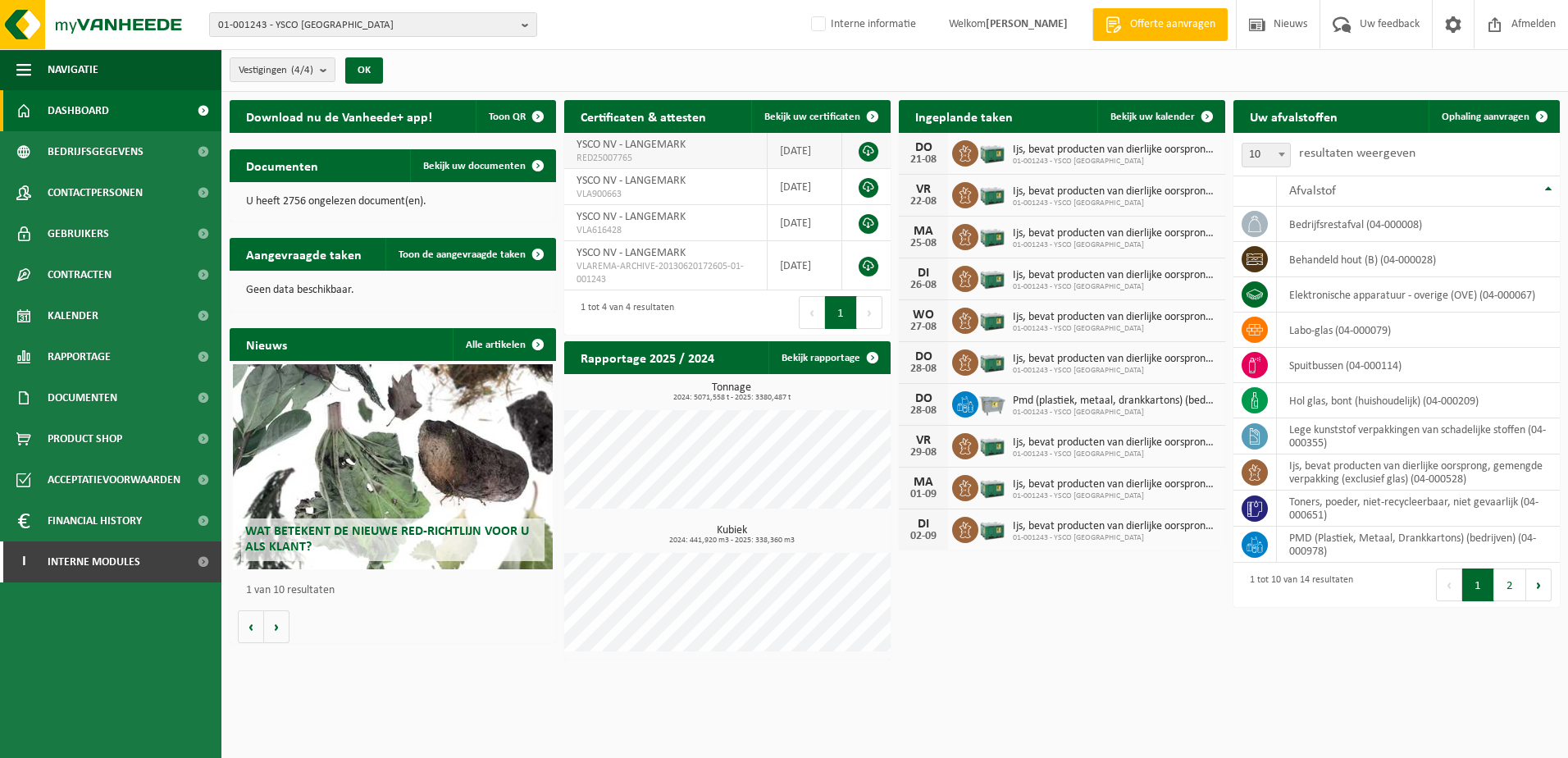
click at [871, 149] on link at bounding box center [868, 151] width 20 height 20
click at [49, 397] on span "Documenten" at bounding box center [83, 398] width 70 height 41
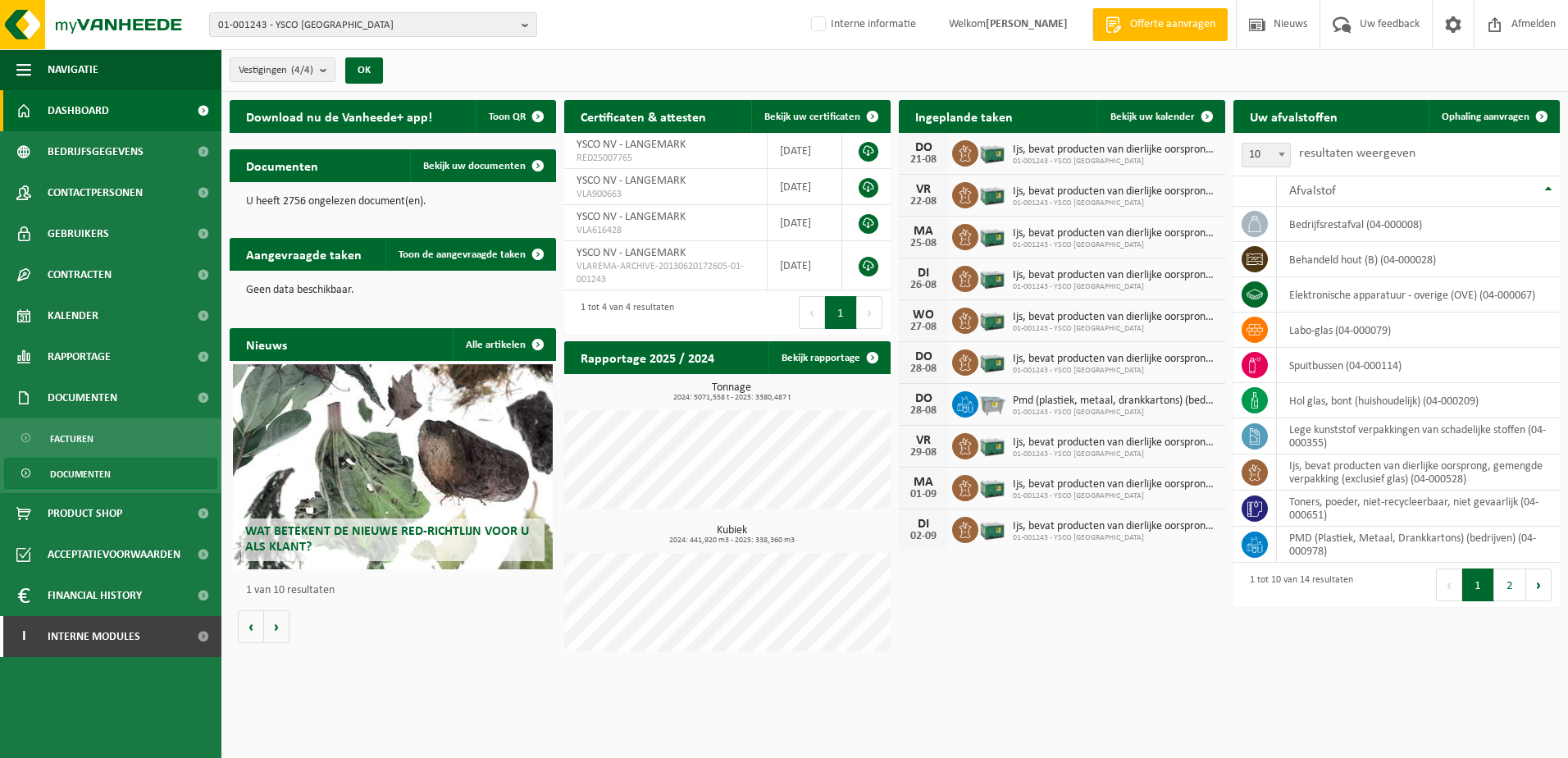
click at [57, 466] on span "Documenten" at bounding box center [81, 474] width 61 height 31
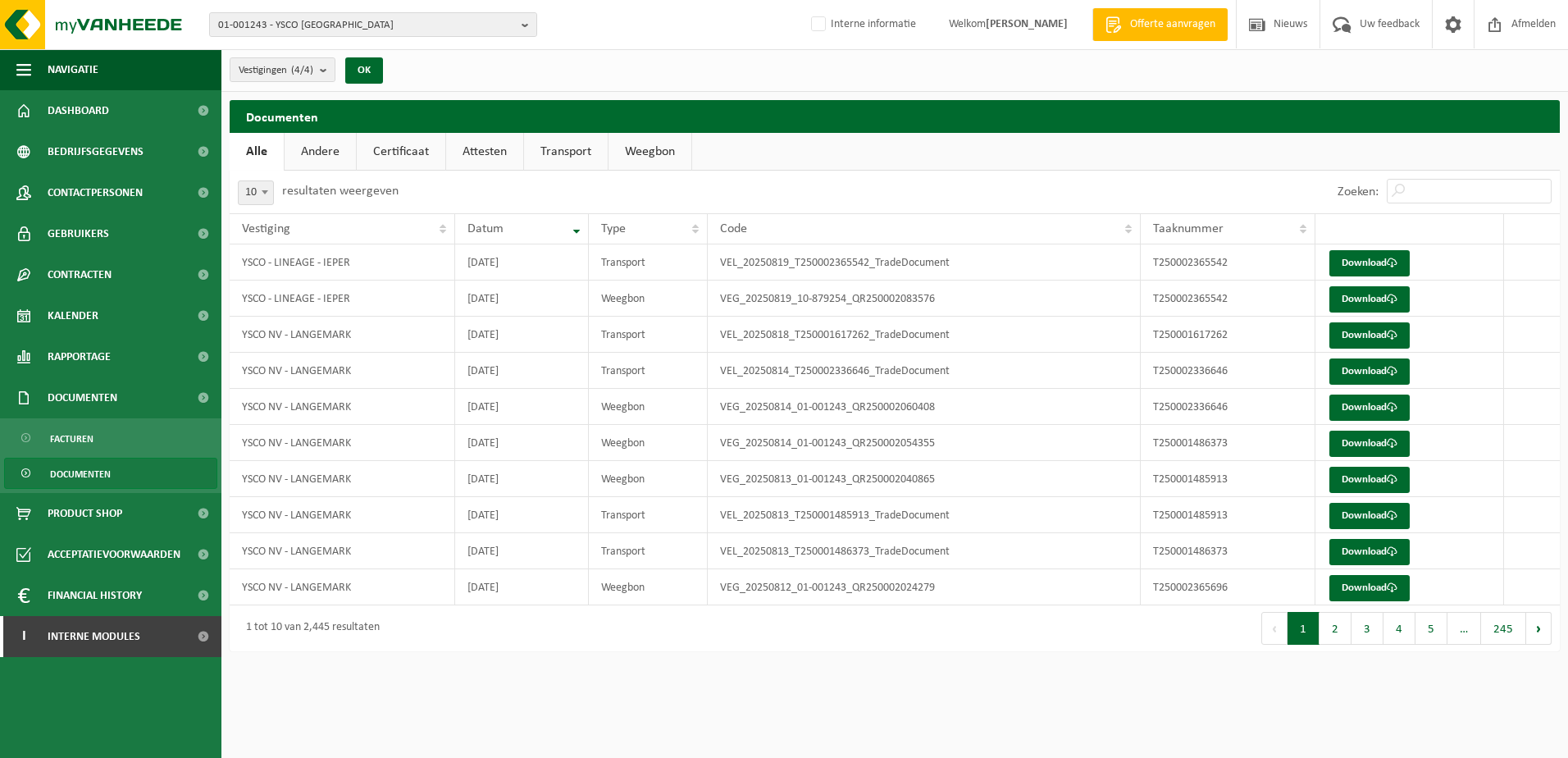
click at [384, 156] on link "Certificaat" at bounding box center [401, 151] width 89 height 37
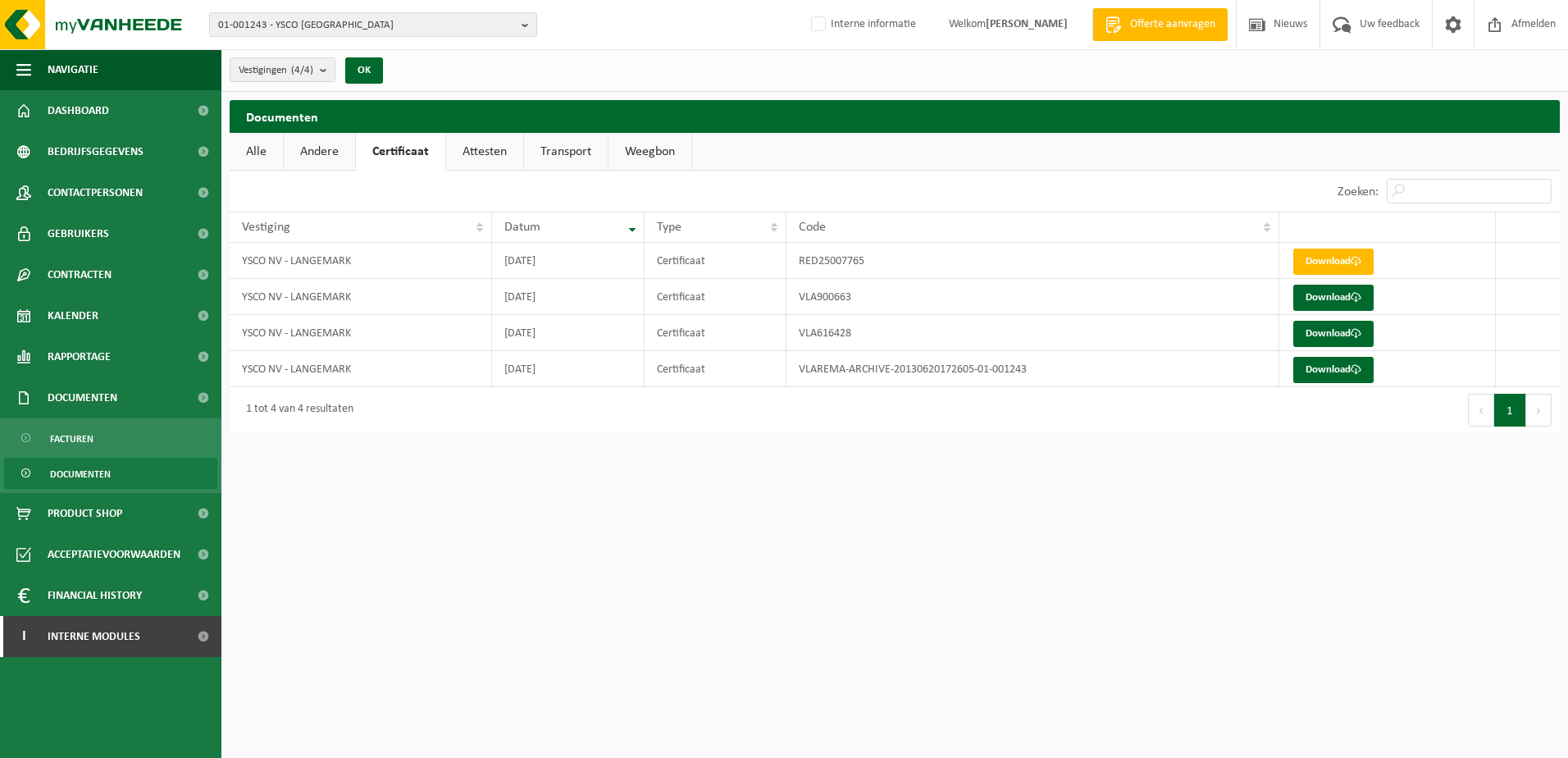
click at [79, 471] on span "Documenten" at bounding box center [81, 474] width 61 height 31
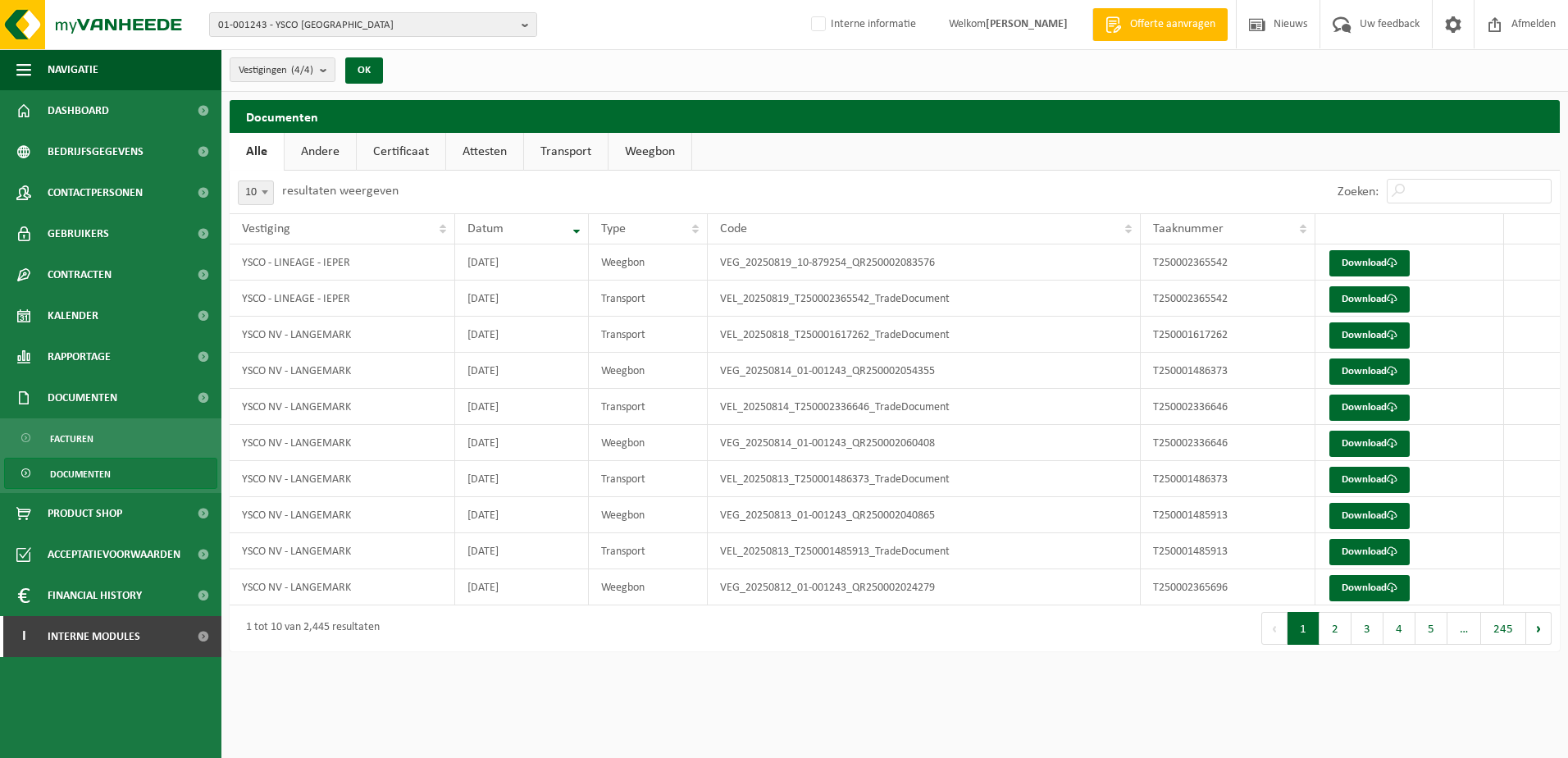
click at [573, 150] on link "Transport" at bounding box center [566, 151] width 84 height 37
click at [1358, 263] on link "Download" at bounding box center [1370, 264] width 80 height 26
click at [379, 18] on span "01-001243 - YSCO [GEOGRAPHIC_DATA]" at bounding box center [366, 25] width 297 height 24
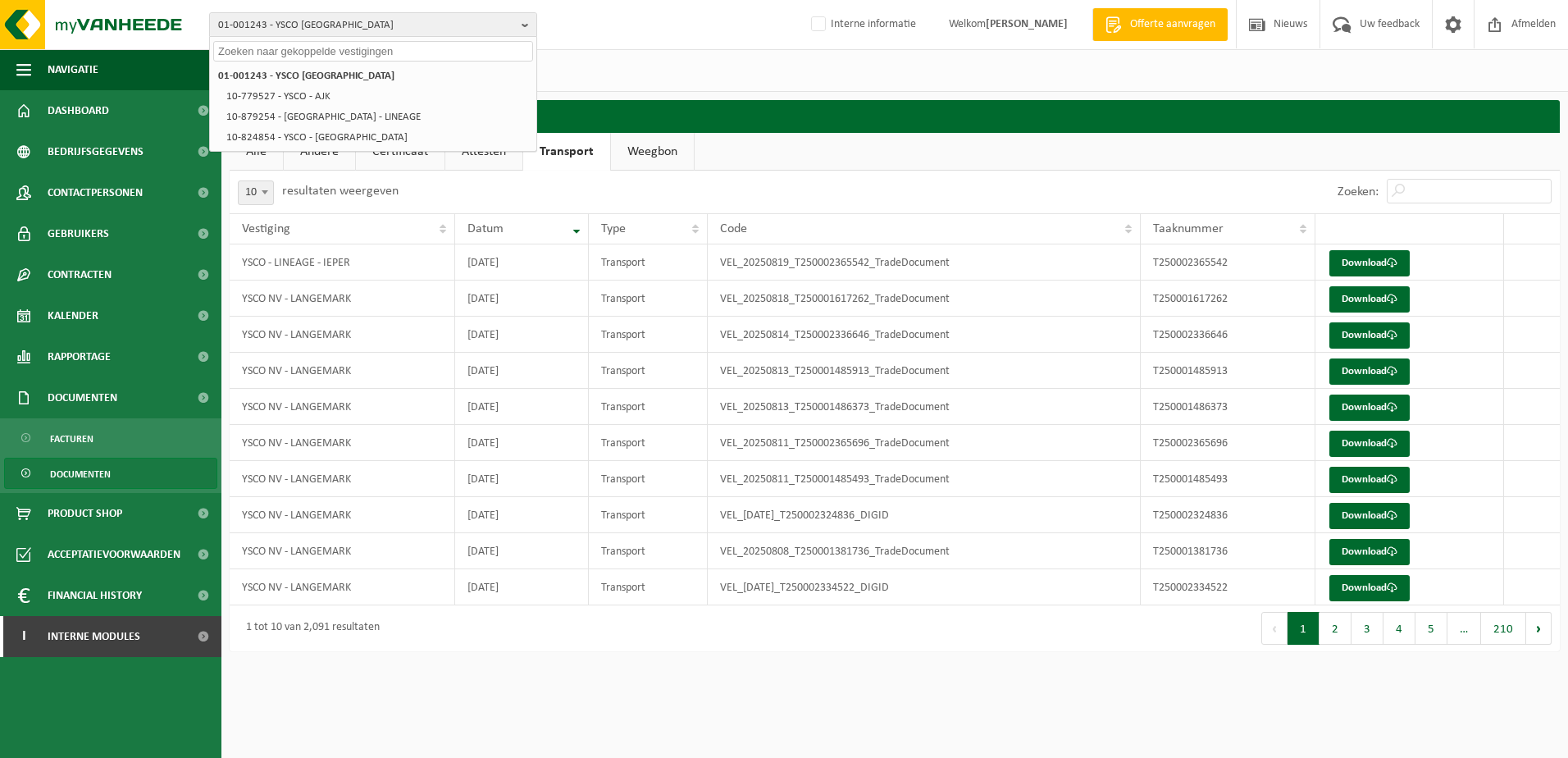
drag, startPoint x: 394, startPoint y: 50, endPoint x: 233, endPoint y: 38, distance: 161.4
click at [233, 38] on div at bounding box center [372, 49] width 326 height 25
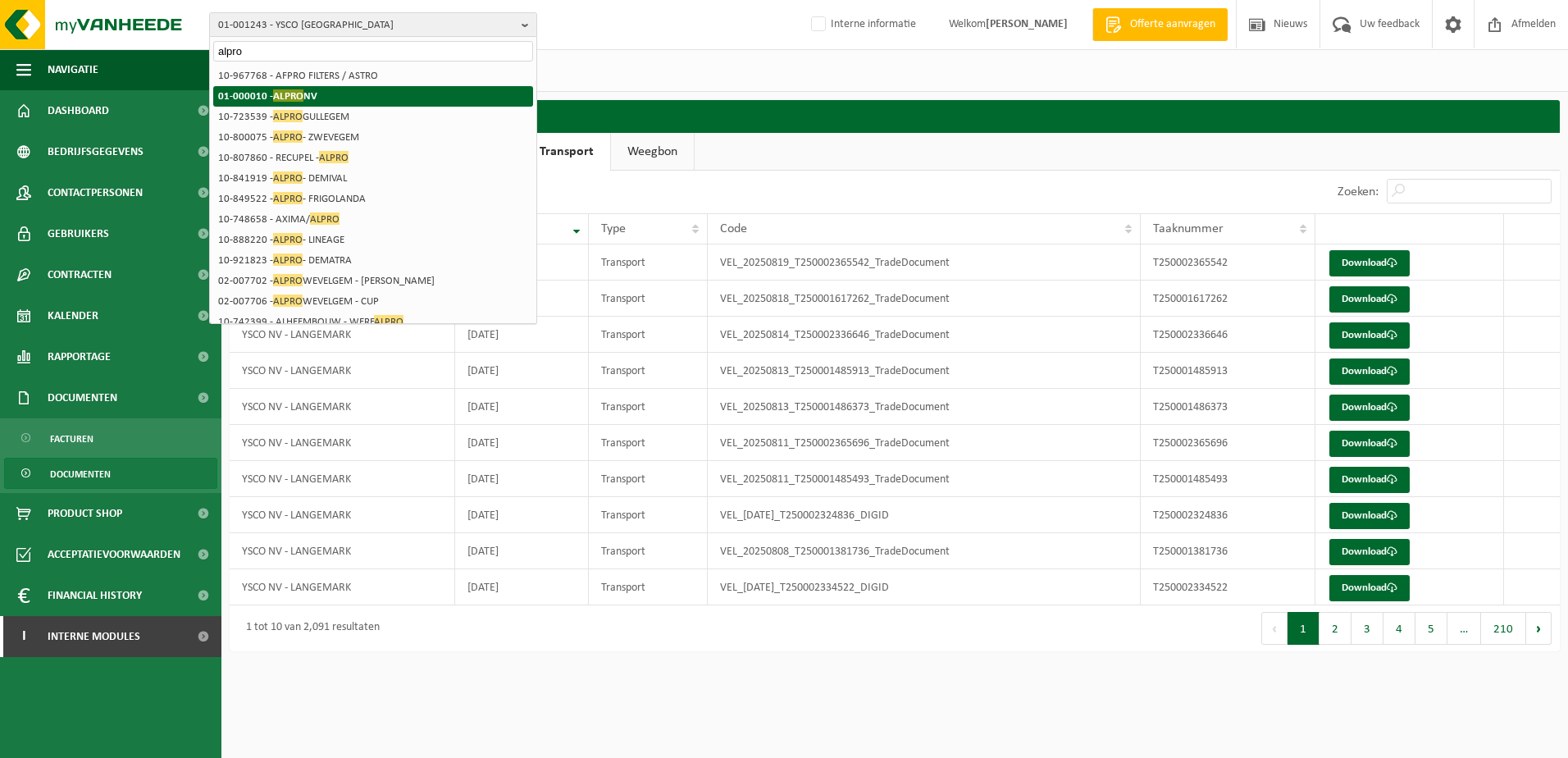
type input "alpro"
click at [239, 95] on strong "01-000010 - ALPRO NV" at bounding box center [268, 96] width 99 height 12
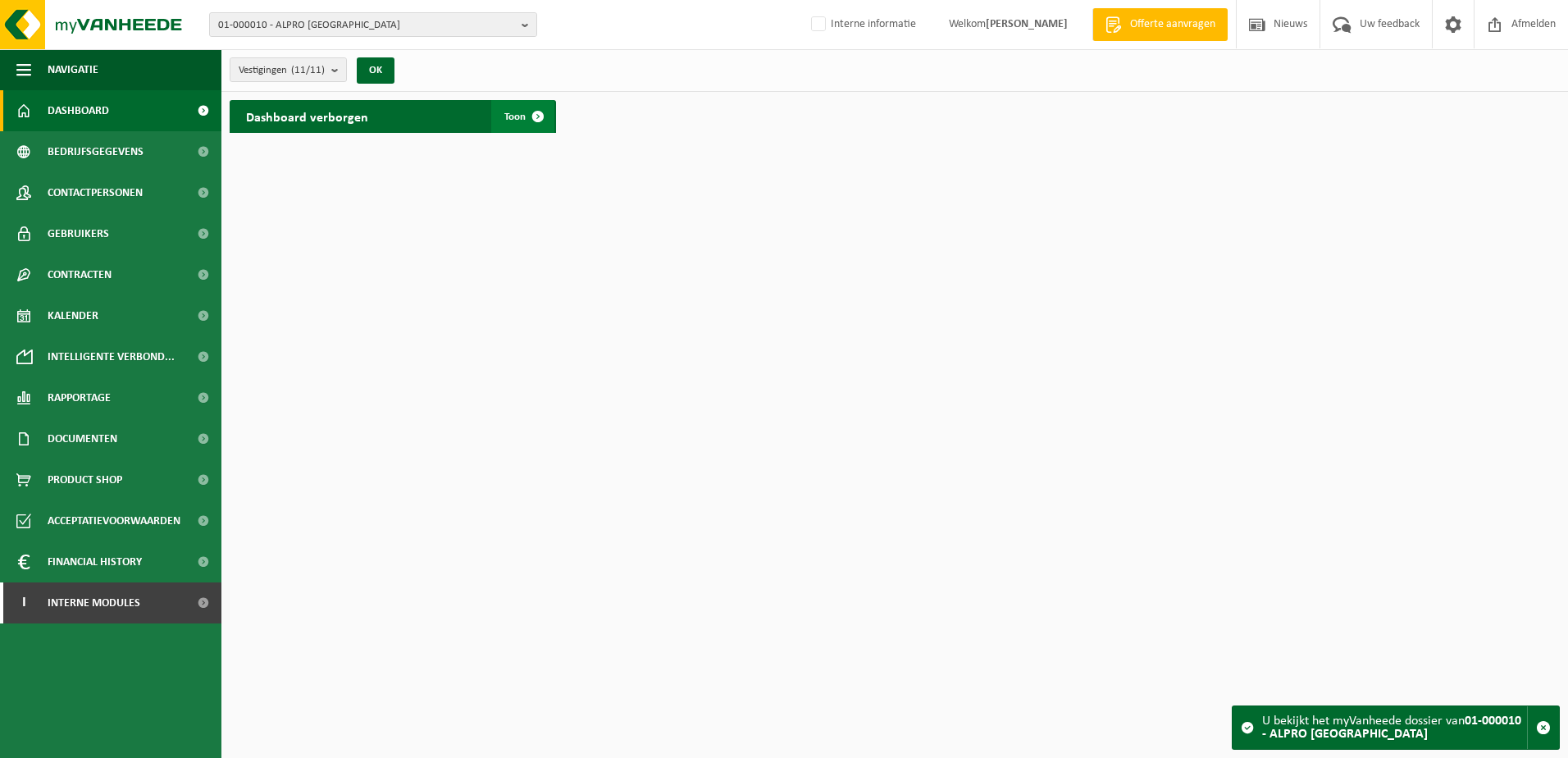
click at [505, 115] on span "Toon" at bounding box center [515, 117] width 22 height 10
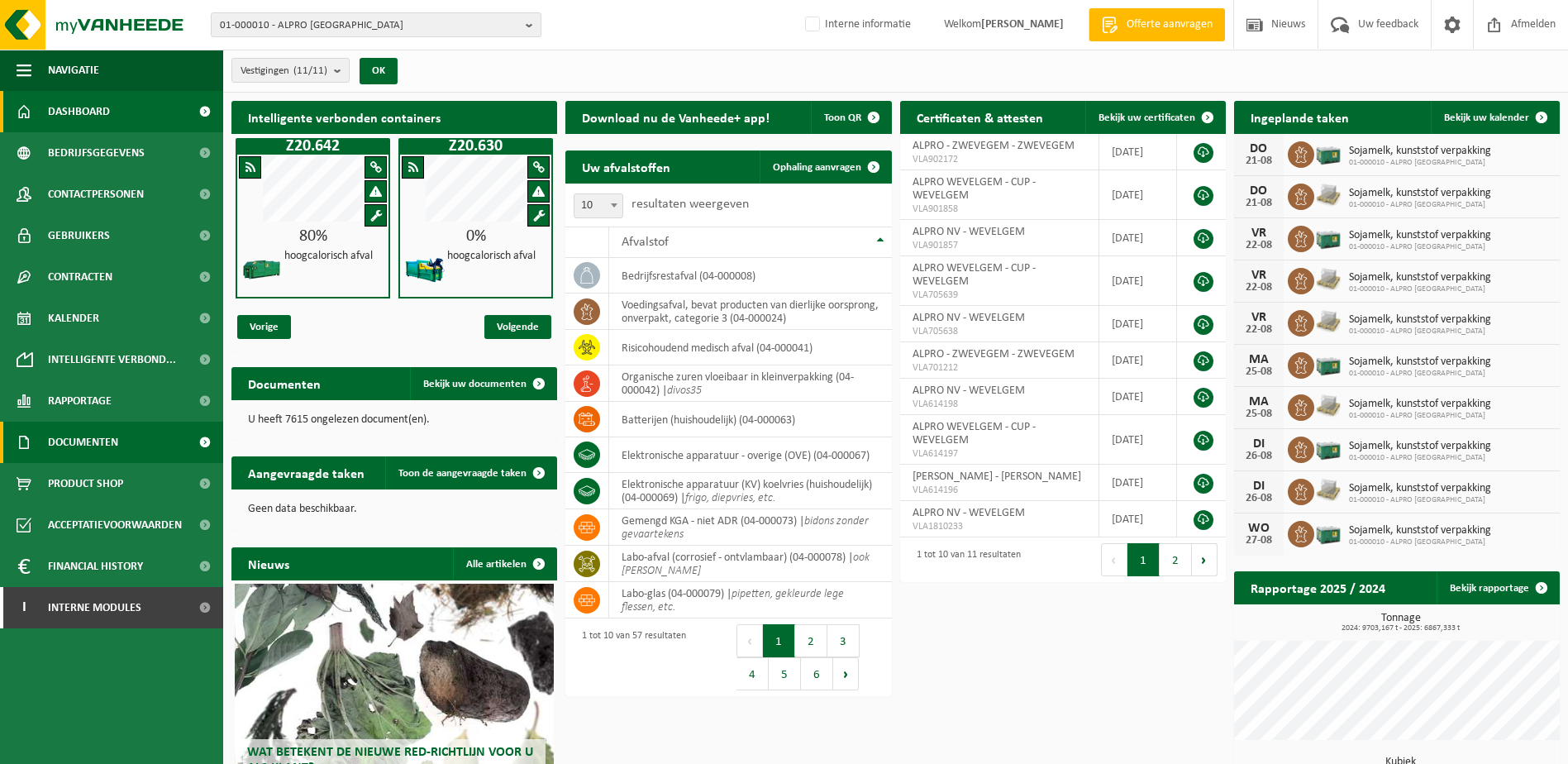
click at [55, 440] on span "Documenten" at bounding box center [83, 442] width 70 height 41
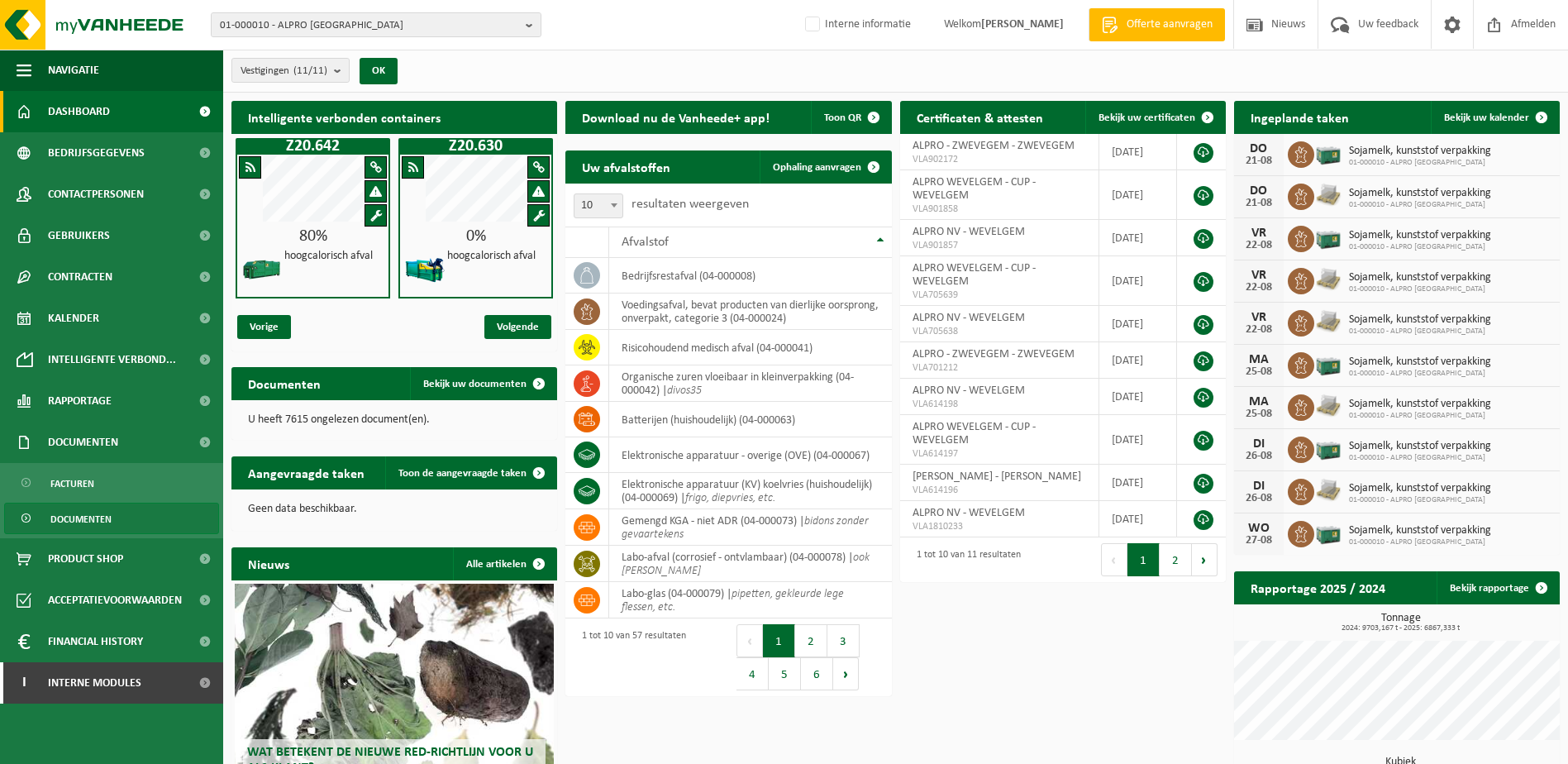
click at [61, 517] on span "Documenten" at bounding box center [82, 519] width 61 height 32
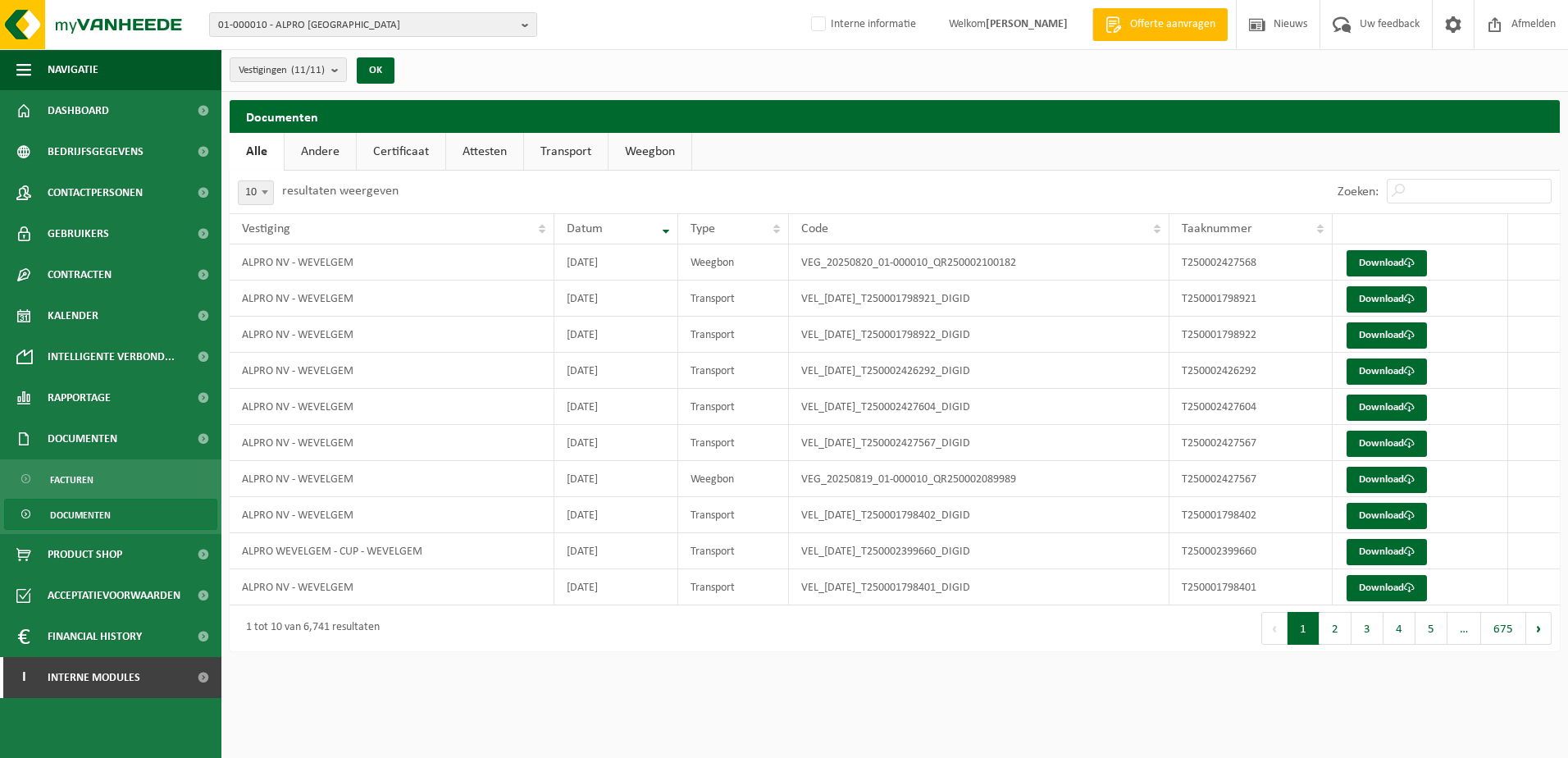
click at [548, 147] on link "Transport" at bounding box center [566, 151] width 84 height 37
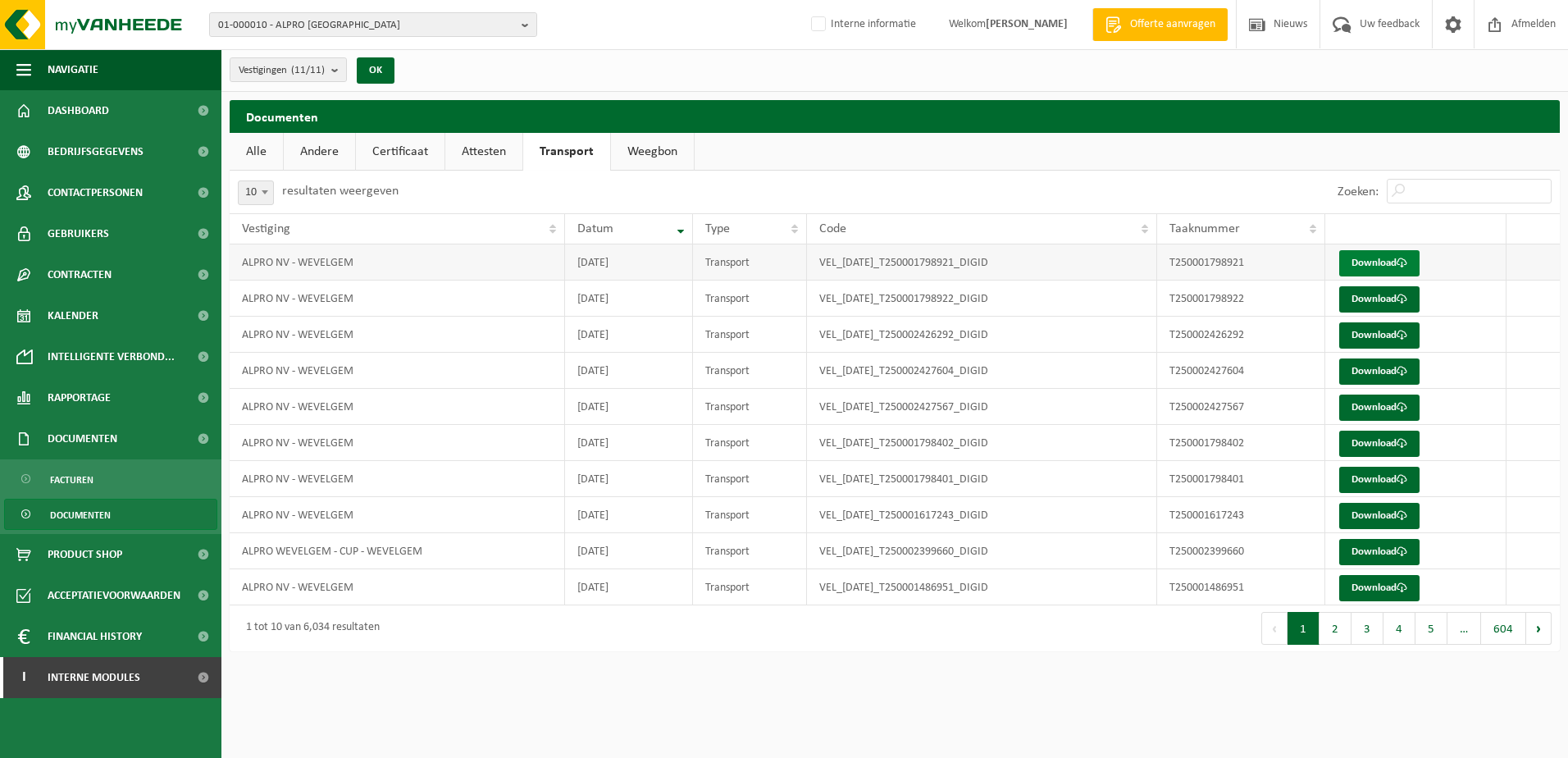
click at [1374, 261] on link "Download" at bounding box center [1379, 264] width 80 height 26
